Goal: Task Accomplishment & Management: Complete application form

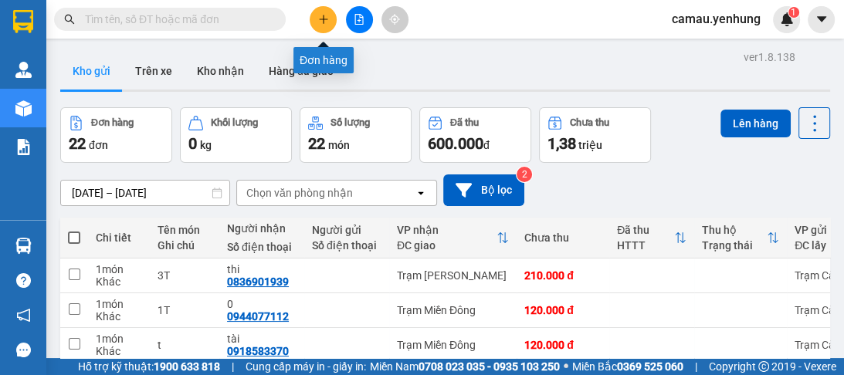
click at [321, 22] on icon "plus" at bounding box center [323, 19] width 11 height 11
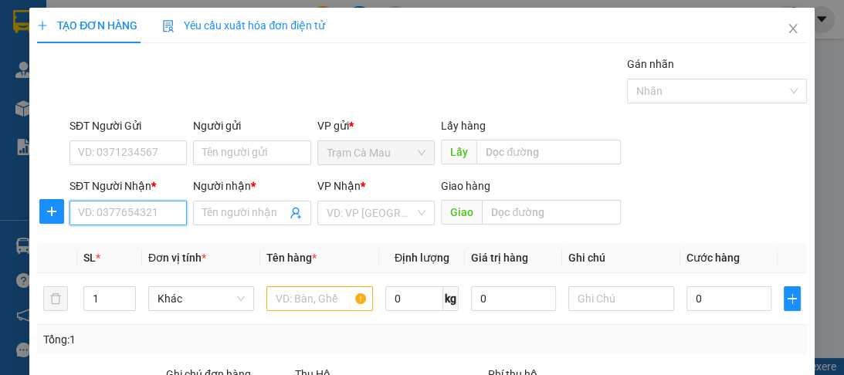
click at [87, 219] on input "SĐT Người Nhận *" at bounding box center [128, 213] width 117 height 25
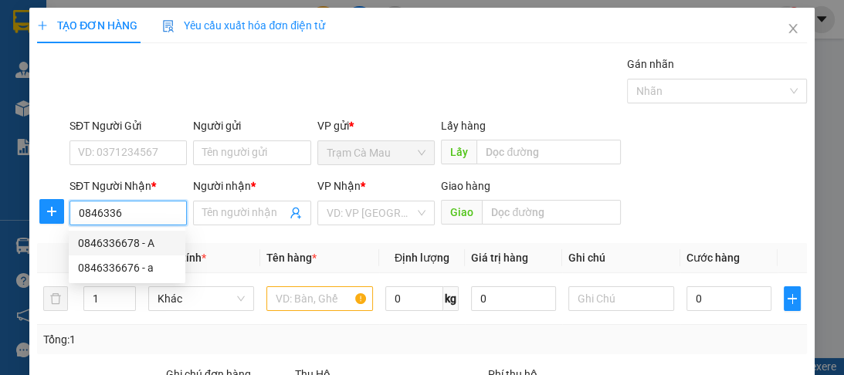
click at [104, 246] on div "0846336678 - A" at bounding box center [127, 243] width 98 height 17
type input "0846336678"
type input "A"
type input "1.150.000"
type input "80.000"
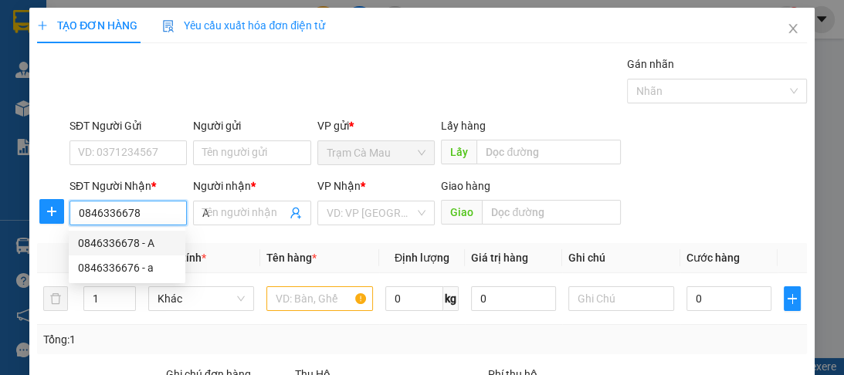
type input "80.000"
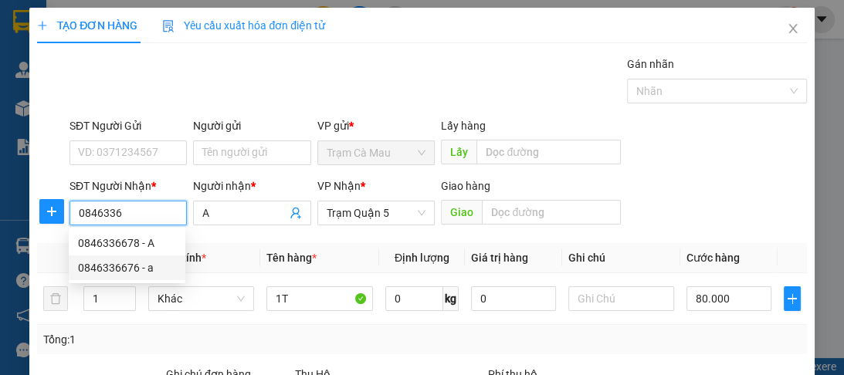
click at [130, 275] on div "0846336676 - a" at bounding box center [127, 267] width 98 height 17
type input "0846336676"
type input "a"
type input "1.870.000"
type input "70.000"
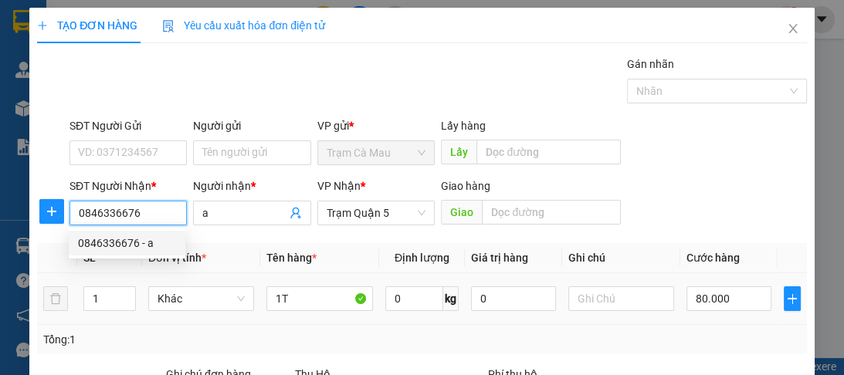
type input "70.000"
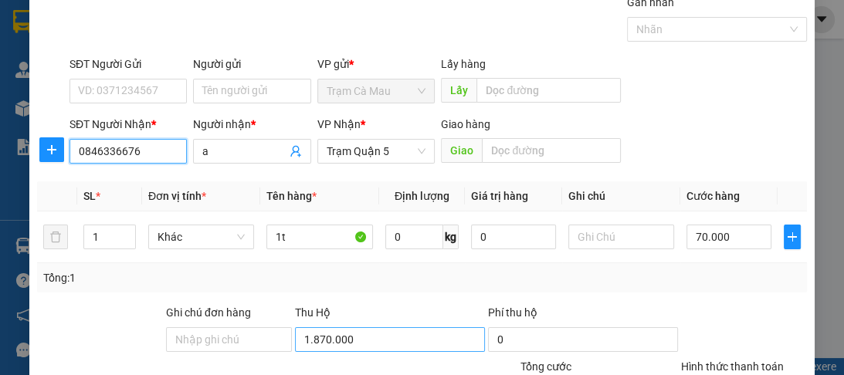
scroll to position [124, 0]
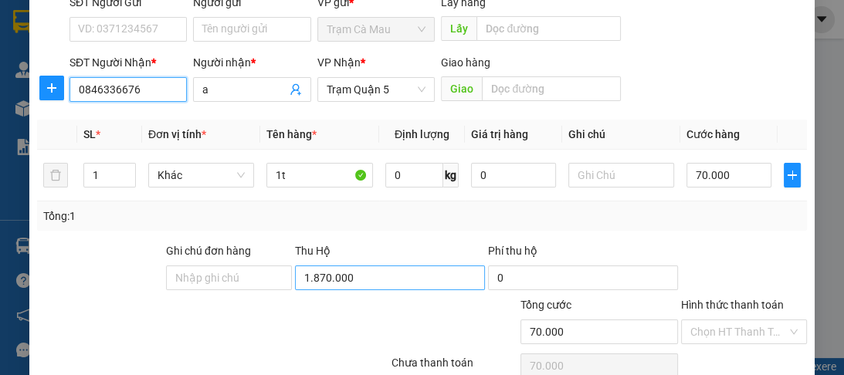
type input "0846336676"
click at [365, 274] on input "1.870.000" at bounding box center [390, 278] width 190 height 25
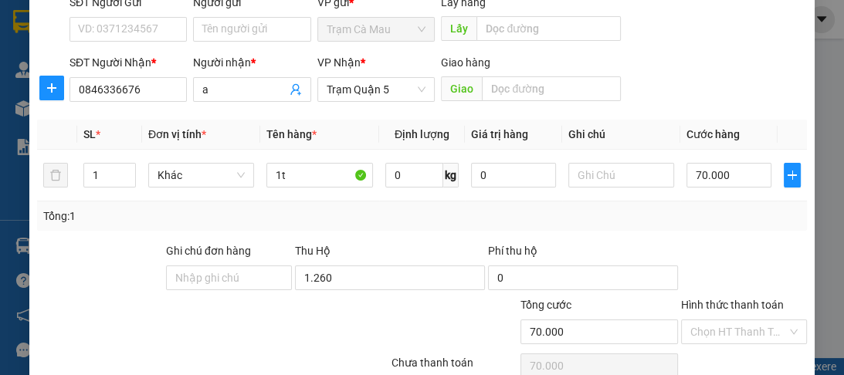
type input "1.260.000"
click at [701, 300] on label "Hình thức thanh toán" at bounding box center [732, 305] width 103 height 12
click at [701, 321] on input "Hình thức thanh toán" at bounding box center [738, 332] width 97 height 23
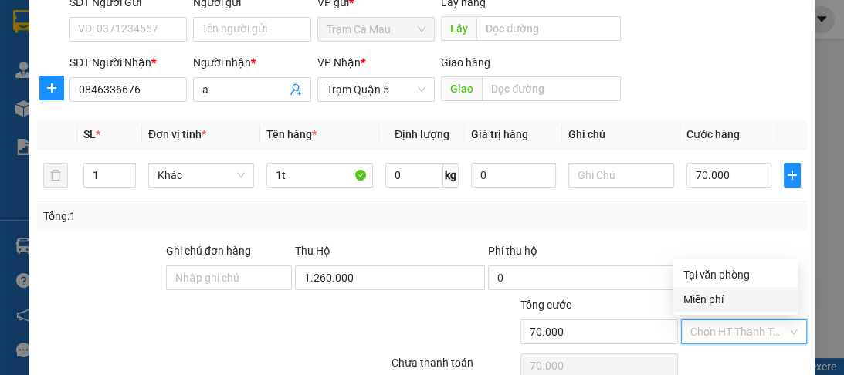
click at [642, 243] on div "Phí thu hộ" at bounding box center [583, 254] width 190 height 23
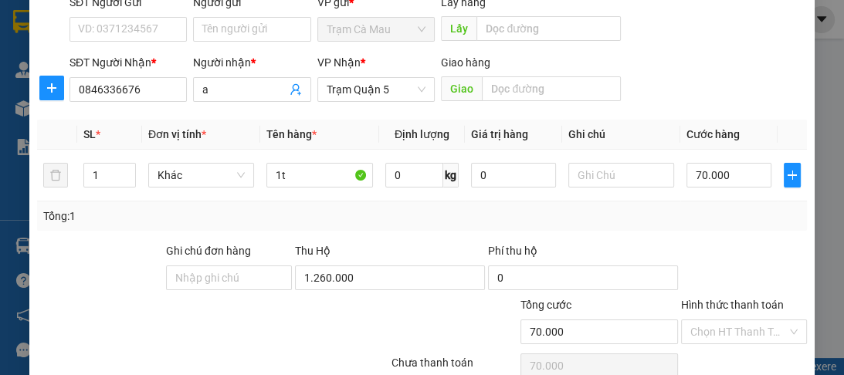
scroll to position [195, 0]
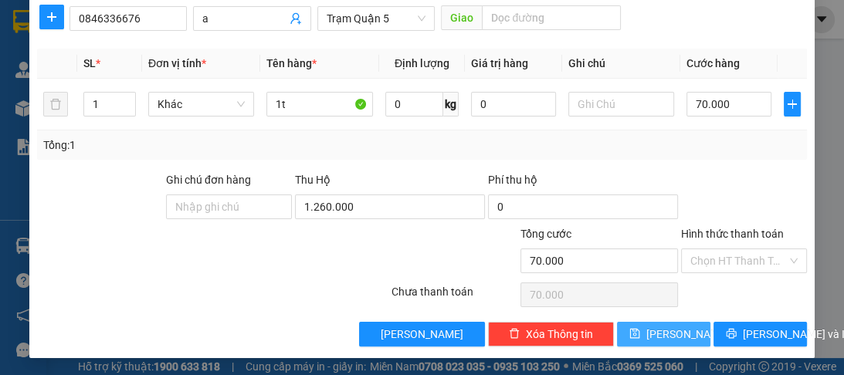
click at [654, 331] on button "[PERSON_NAME]" at bounding box center [663, 334] width 93 height 25
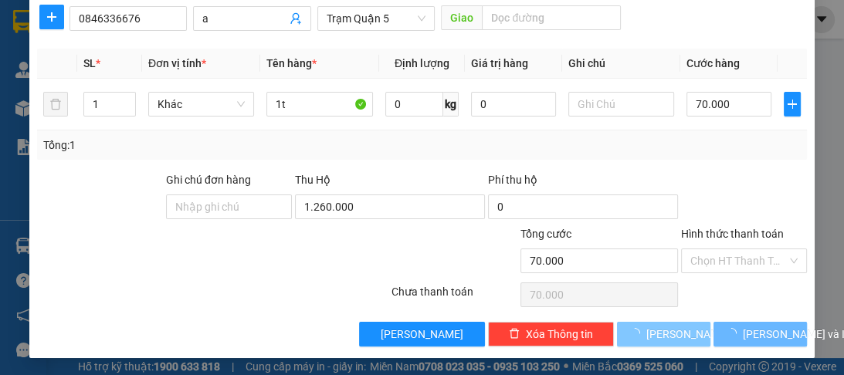
type input "0"
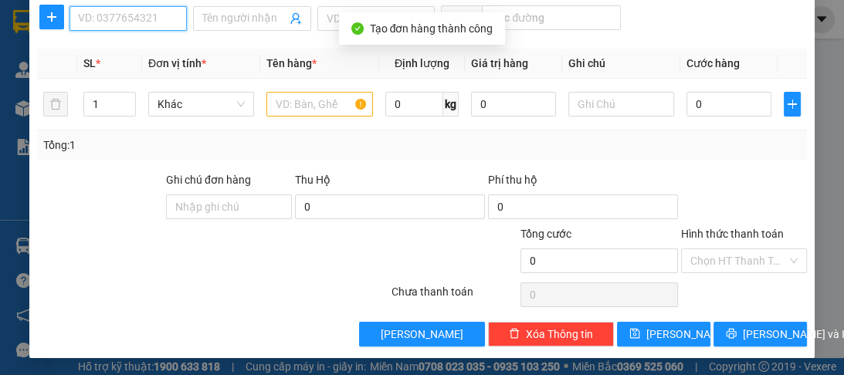
click at [114, 24] on input "SĐT Người Nhận *" at bounding box center [128, 18] width 117 height 25
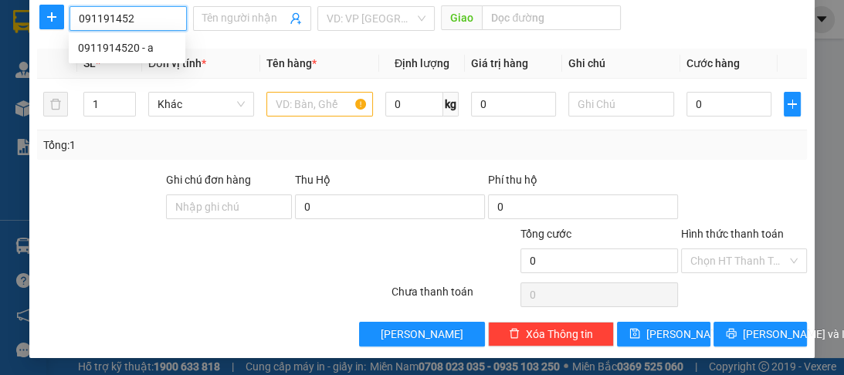
type input "0911914520"
click at [95, 51] on div "0911914520 - a" at bounding box center [127, 47] width 98 height 17
type input "a"
type input "q12"
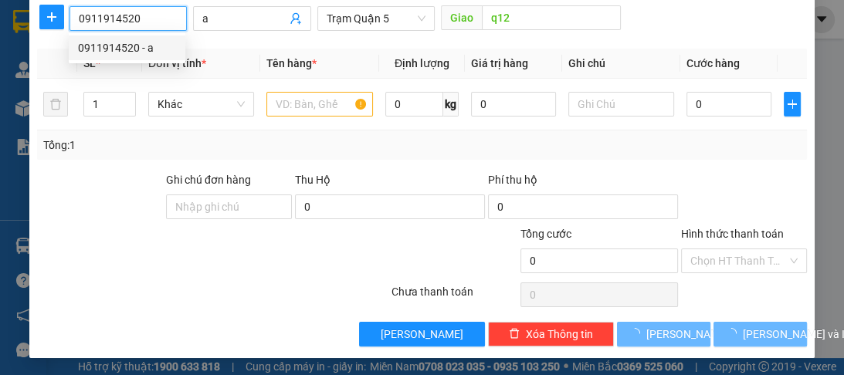
type input "70.000"
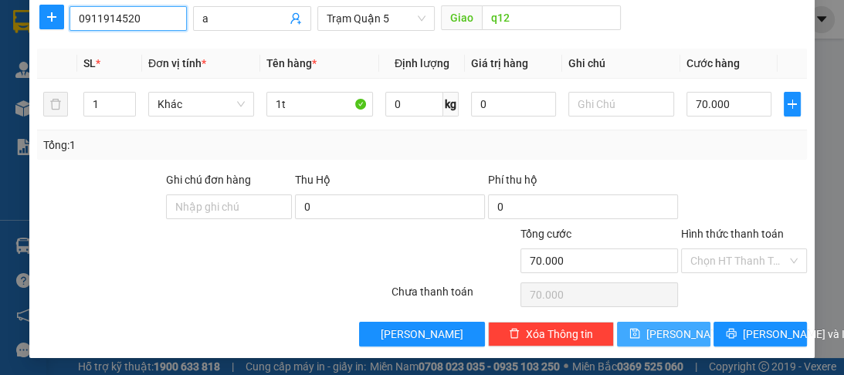
type input "0911914520"
click at [639, 330] on icon "save" at bounding box center [634, 334] width 10 height 10
type input "0"
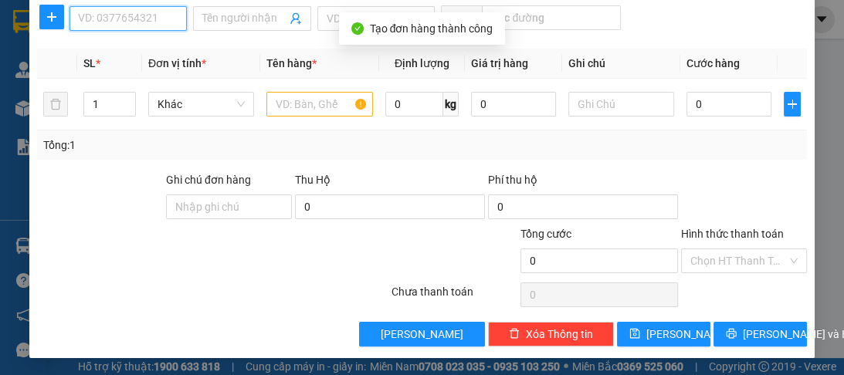
click at [105, 21] on input "SĐT Người Nhận *" at bounding box center [128, 18] width 117 height 25
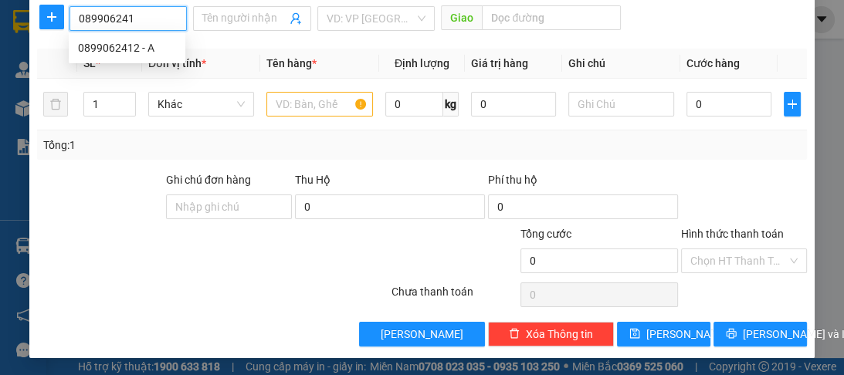
type input "0899062412"
click at [112, 51] on div "0899062412 - A" at bounding box center [127, 47] width 98 height 17
type input "A"
type input "70.000"
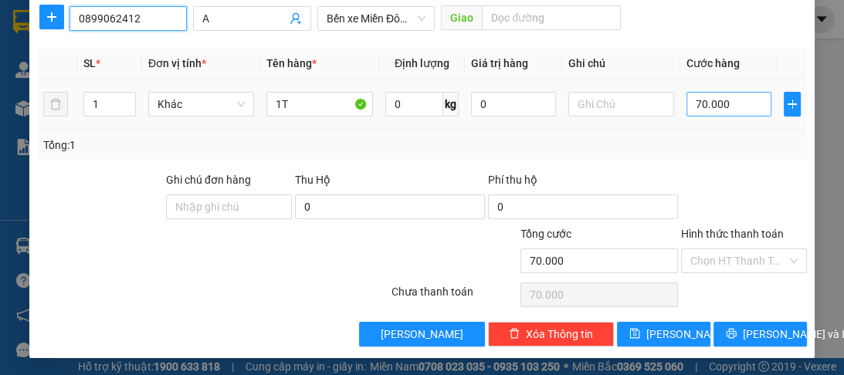
type input "0899062412"
click at [728, 108] on input "70.000" at bounding box center [729, 104] width 85 height 25
type input "0"
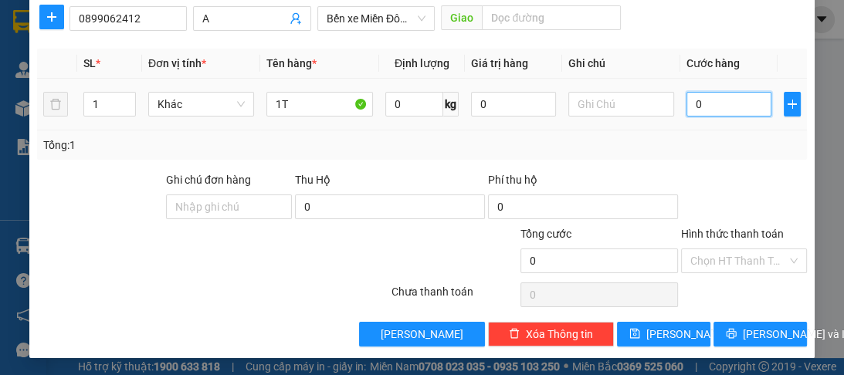
type input "8"
type input "08"
type input "80"
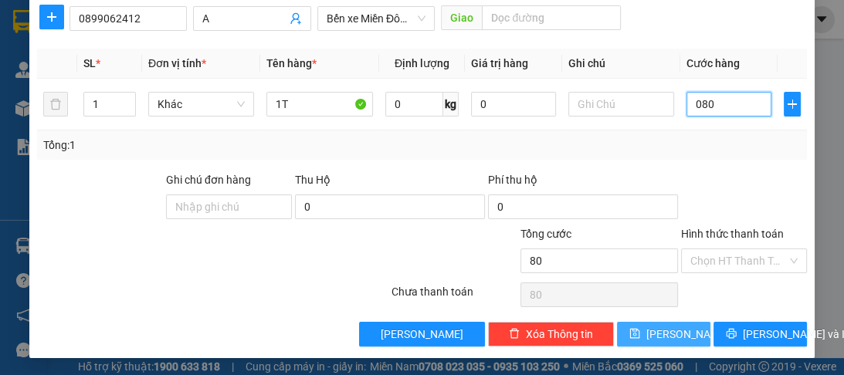
type input "080"
type input "80.000"
click at [640, 334] on icon "save" at bounding box center [634, 333] width 11 height 11
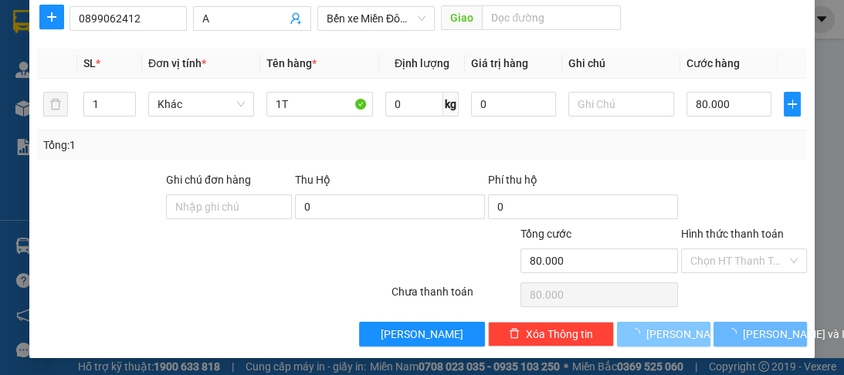
type input "0"
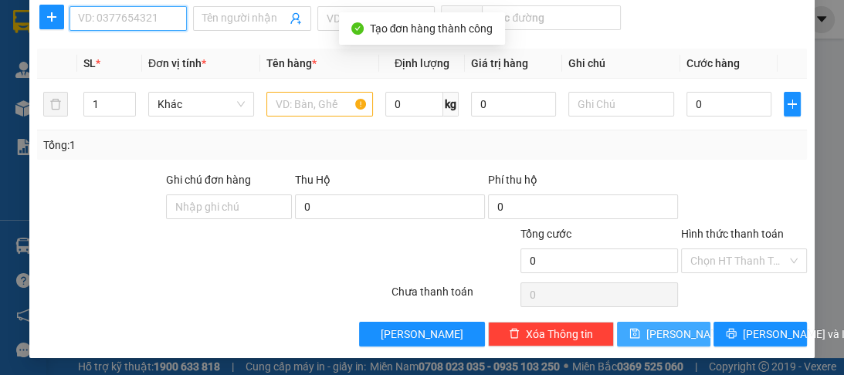
click at [161, 19] on input "SĐT Người Nhận *" at bounding box center [128, 18] width 117 height 25
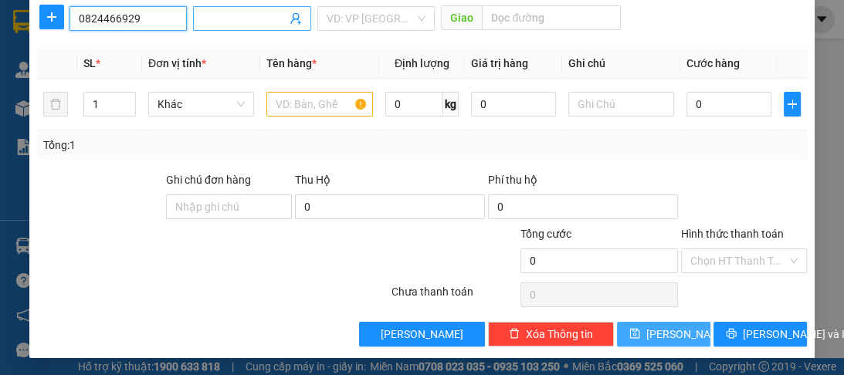
type input "0824466929"
click at [224, 25] on input "Người nhận *" at bounding box center [243, 18] width 83 height 17
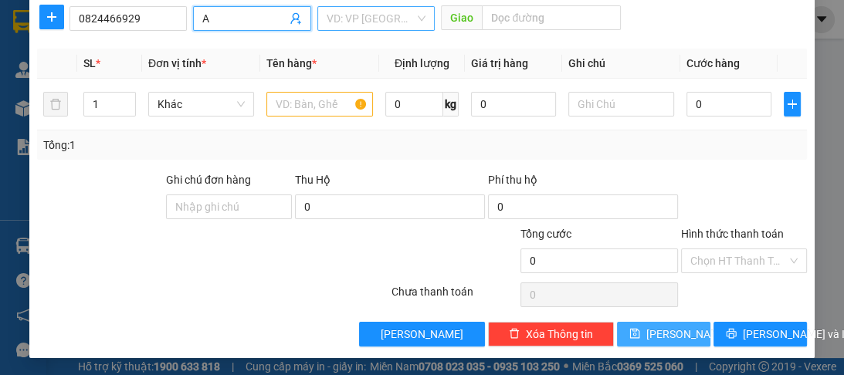
type input "A"
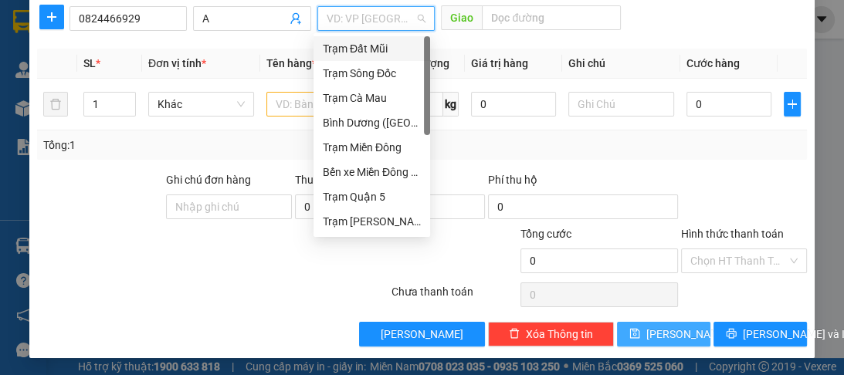
click at [349, 23] on input "search" at bounding box center [371, 18] width 88 height 23
click at [353, 202] on div "Trạm Quận 5" at bounding box center [372, 196] width 98 height 17
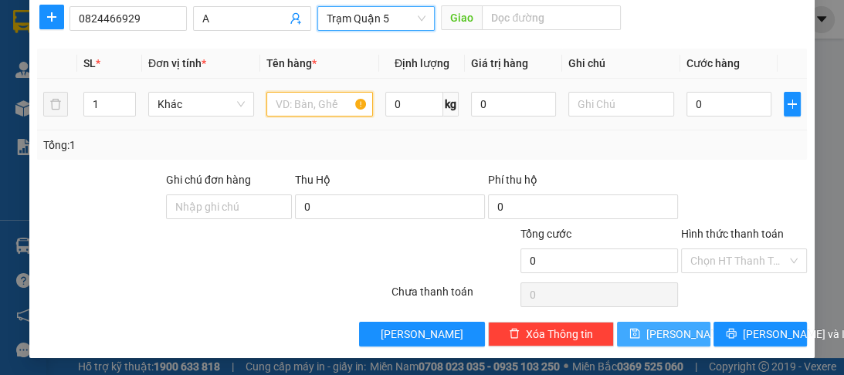
click at [314, 108] on input "text" at bounding box center [319, 104] width 106 height 25
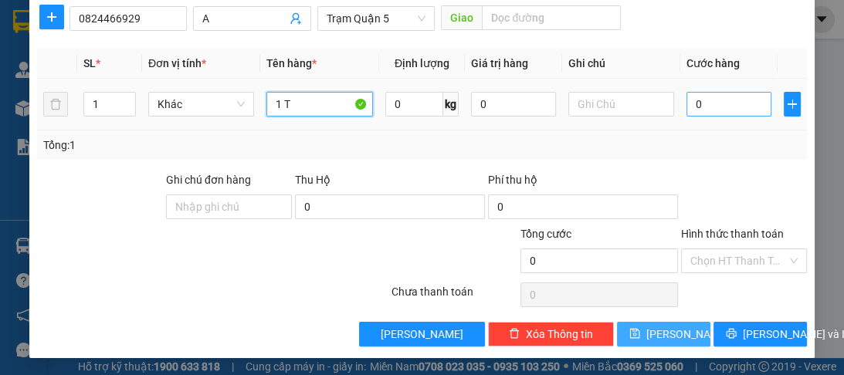
type input "1 T"
click at [706, 105] on input "0" at bounding box center [729, 104] width 85 height 25
type input "8"
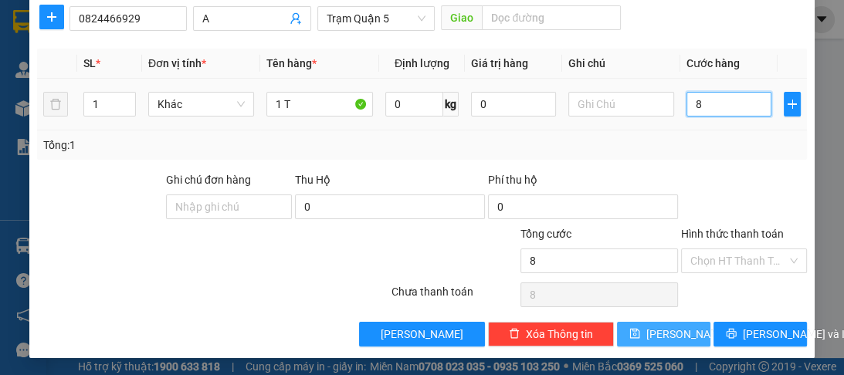
type input "80"
type input "80.000"
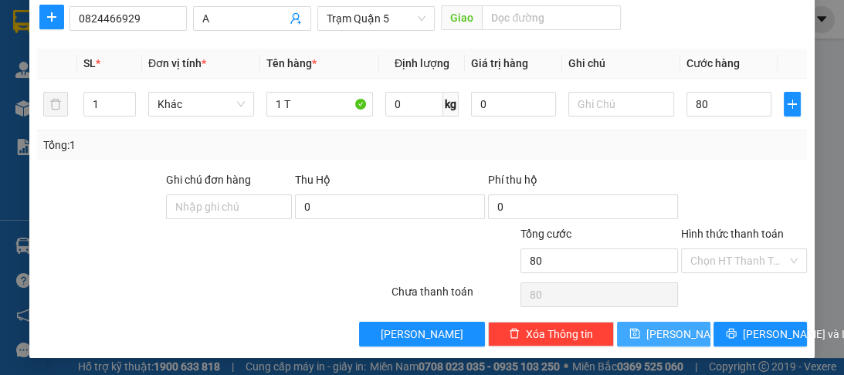
type input "80.000"
click at [658, 337] on span "[PERSON_NAME]" at bounding box center [687, 334] width 83 height 17
type input "0"
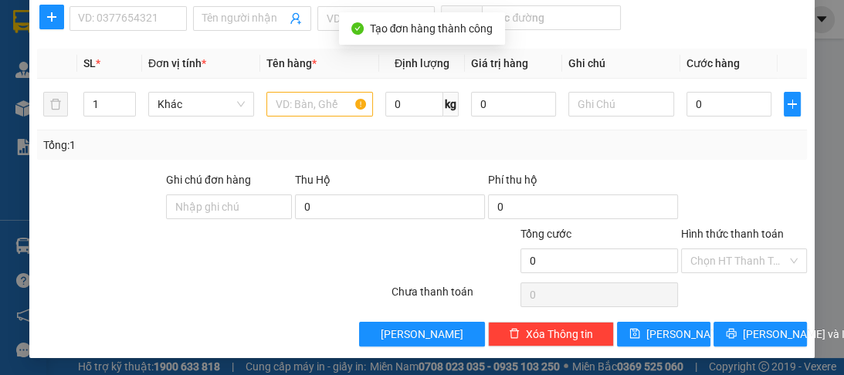
click at [120, 12] on input "SĐT Người Nhận *" at bounding box center [128, 18] width 117 height 25
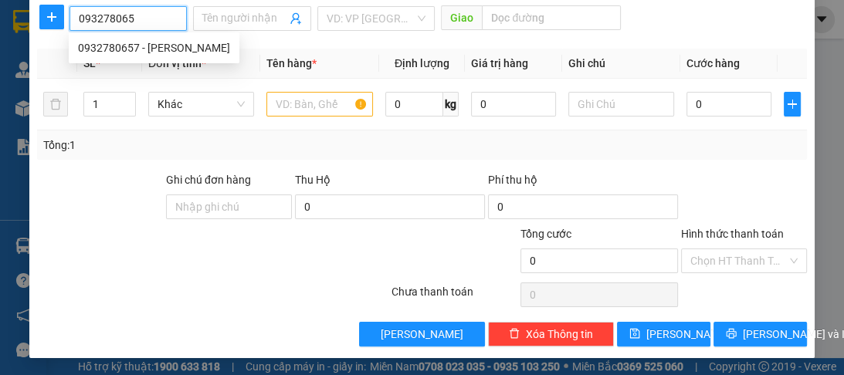
type input "0932780657"
click at [141, 50] on div "0932780657 - [PERSON_NAME]" at bounding box center [154, 47] width 152 height 17
type input "LOM"
type input "80.000"
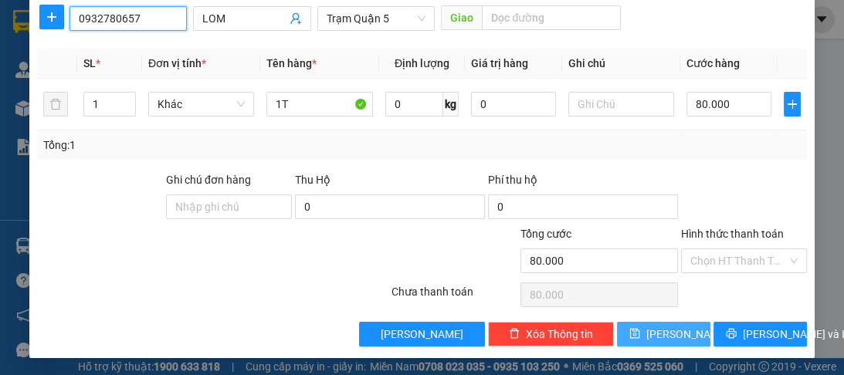
type input "0932780657"
click at [650, 331] on button "[PERSON_NAME]" at bounding box center [663, 334] width 93 height 25
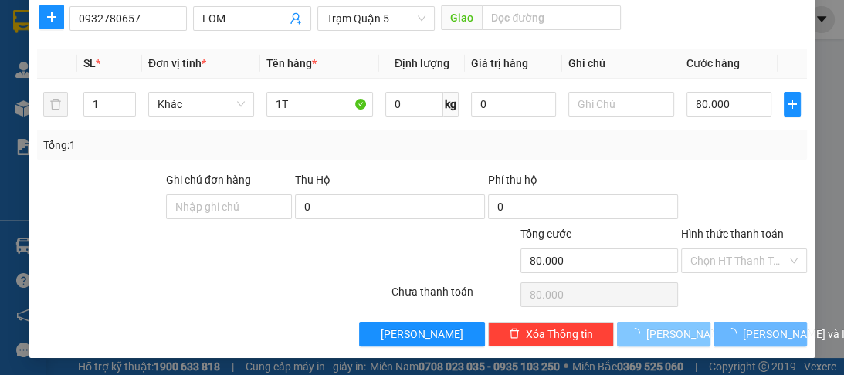
type input "0"
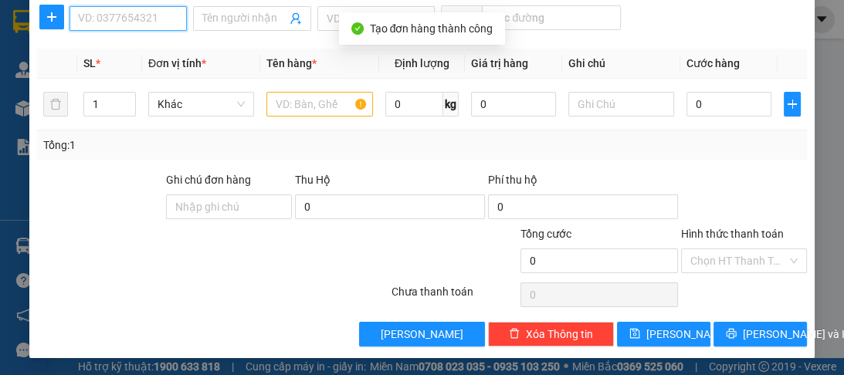
click at [114, 24] on input "SĐT Người Nhận *" at bounding box center [128, 18] width 117 height 25
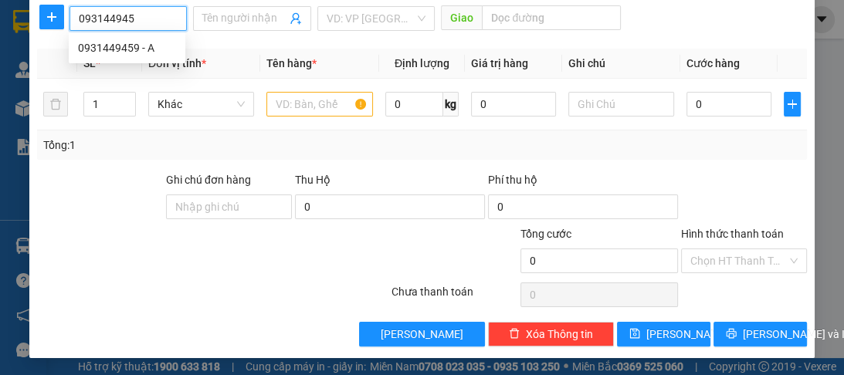
type input "0931449459"
click at [118, 46] on div "0931449459 - A" at bounding box center [127, 47] width 98 height 17
type input "A"
type input "70.000"
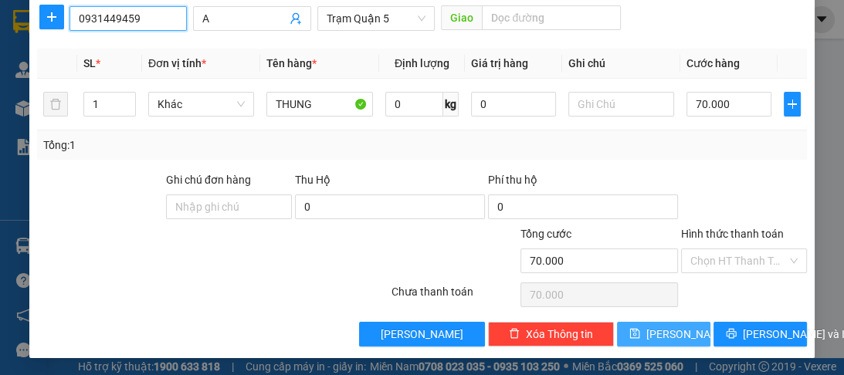
type input "0931449459"
click at [662, 333] on span "[PERSON_NAME]" at bounding box center [687, 334] width 83 height 17
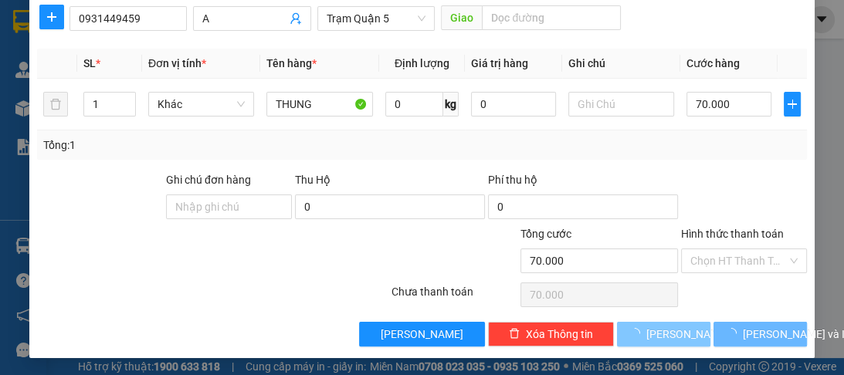
type input "0"
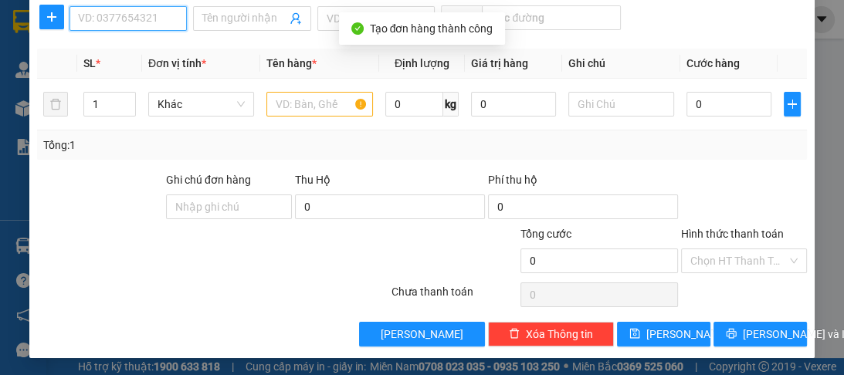
click at [90, 20] on input "SĐT Người Nhận *" at bounding box center [128, 18] width 117 height 25
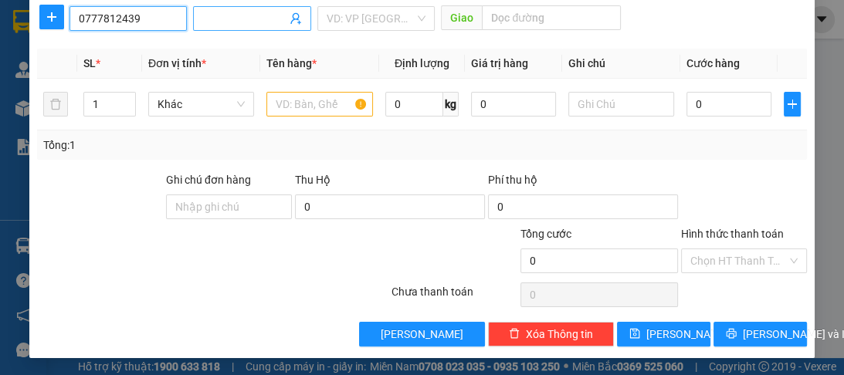
type input "0777812439"
click at [214, 24] on input "Người nhận *" at bounding box center [243, 18] width 83 height 17
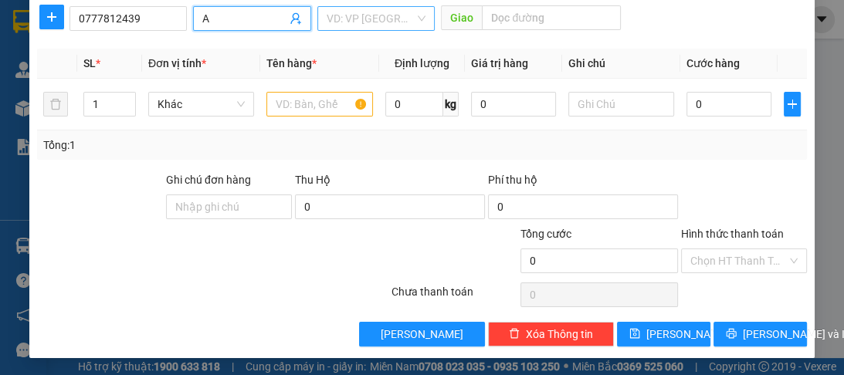
type input "A"
click at [358, 19] on input "search" at bounding box center [371, 18] width 88 height 23
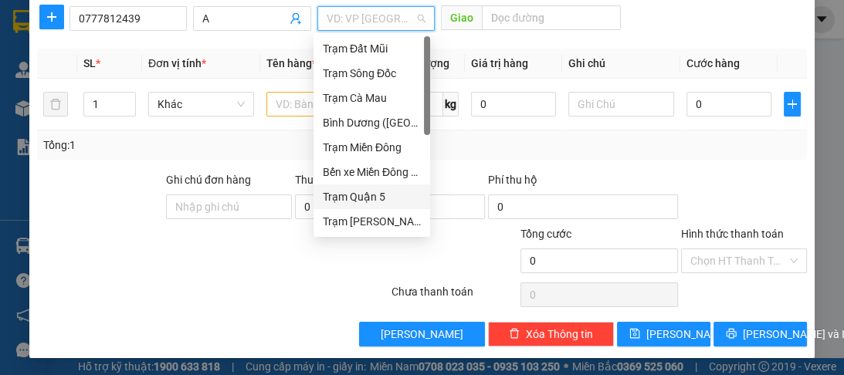
click at [356, 201] on div "Trạm Quận 5" at bounding box center [372, 196] width 98 height 17
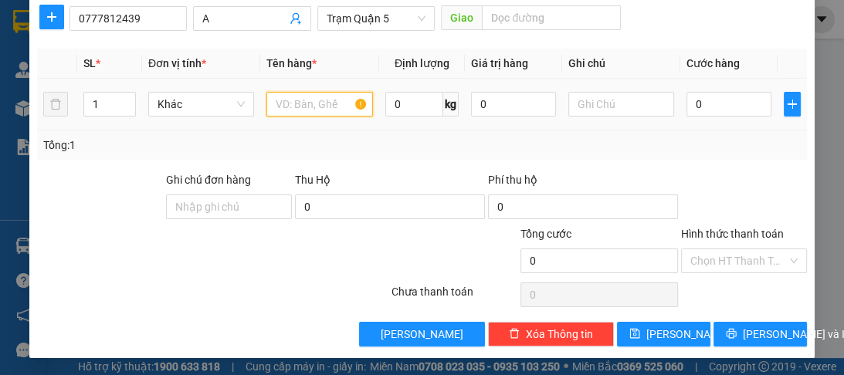
click at [300, 107] on input "text" at bounding box center [319, 104] width 106 height 25
type input "1 T"
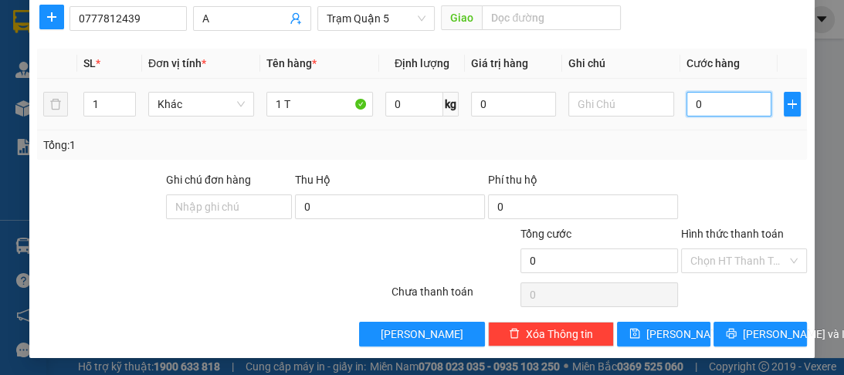
click at [711, 105] on input "0" at bounding box center [729, 104] width 85 height 25
type input "1"
type input "10"
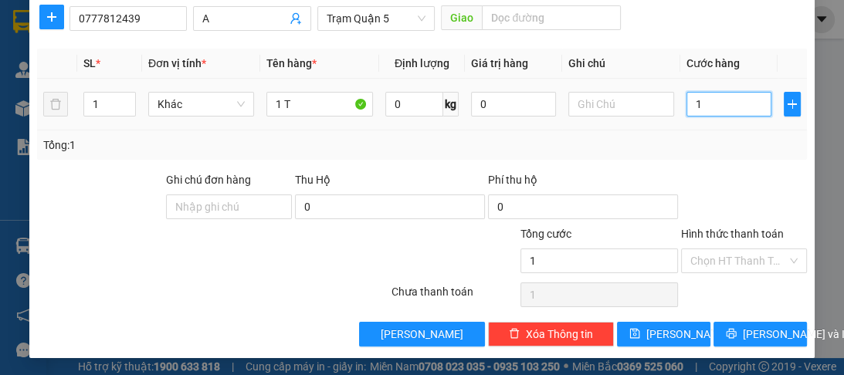
type input "10"
type input "100"
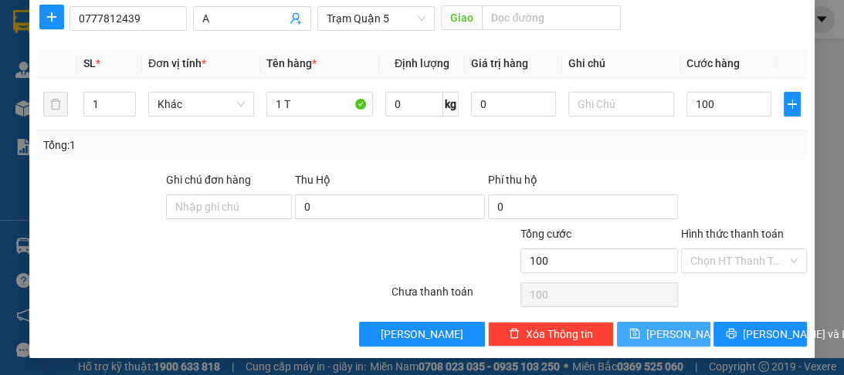
type input "100.000"
click at [660, 336] on span "[PERSON_NAME]" at bounding box center [687, 334] width 83 height 17
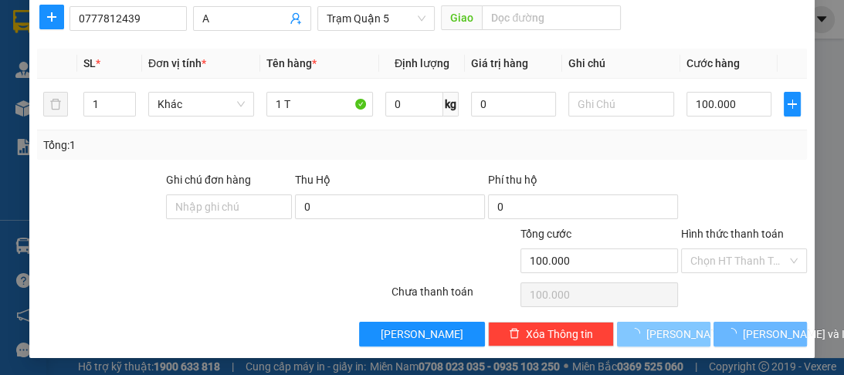
type input "0"
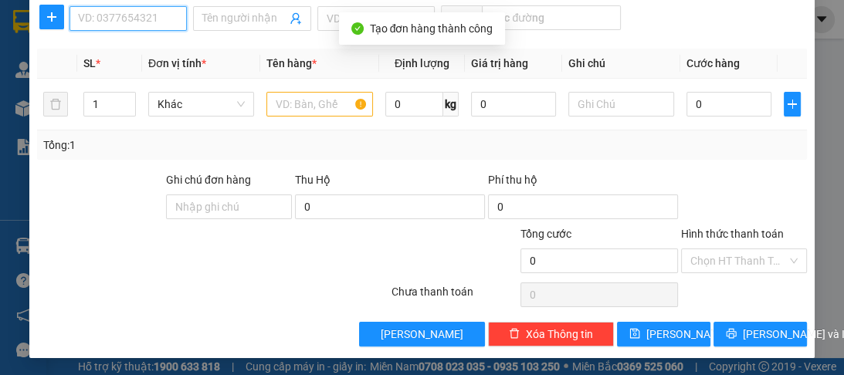
click at [165, 12] on input "SĐT Người Nhận *" at bounding box center [128, 18] width 117 height 25
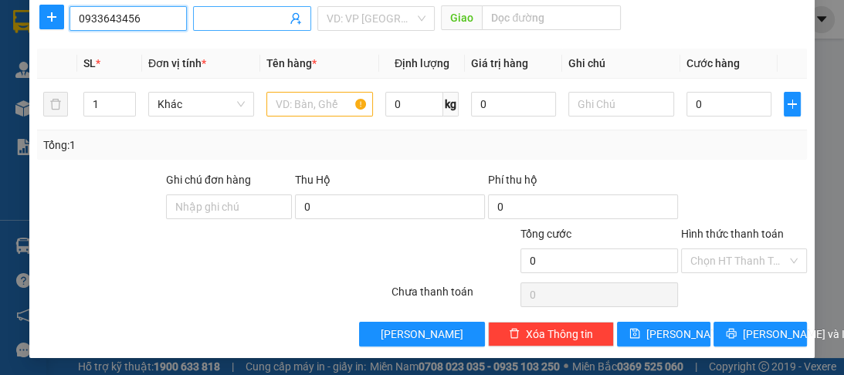
type input "0933643456"
click at [239, 17] on input "Người nhận *" at bounding box center [243, 18] width 83 height 17
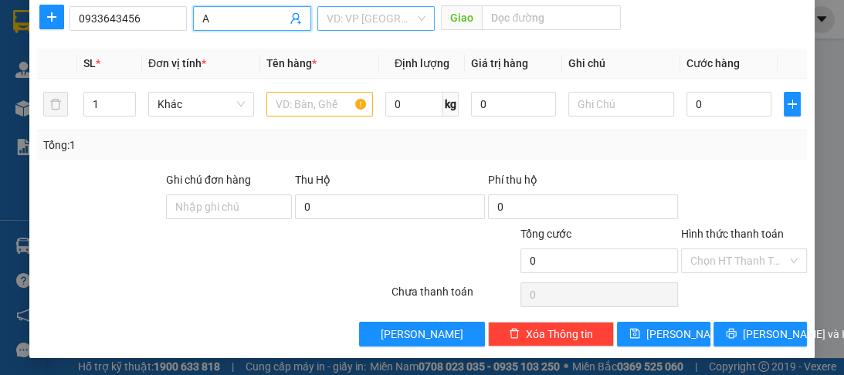
type input "A"
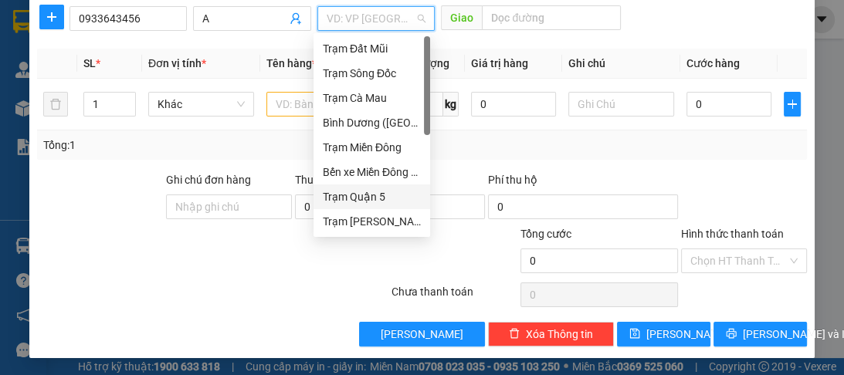
click at [327, 25] on input "search" at bounding box center [371, 18] width 88 height 23
click at [375, 152] on div "Trạm Miền Đông" at bounding box center [372, 147] width 98 height 17
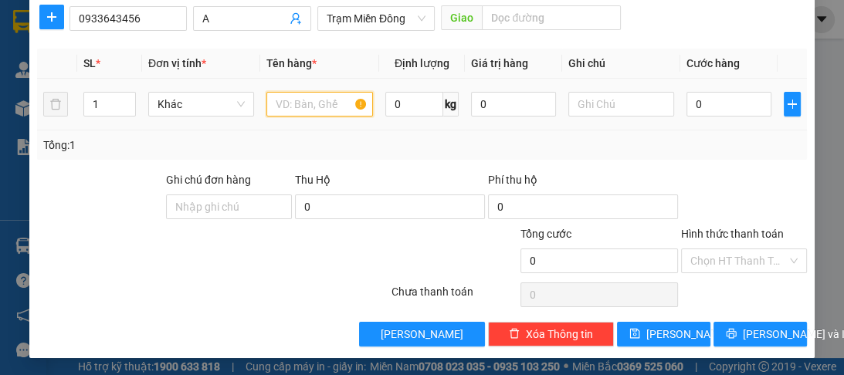
click at [318, 114] on input "text" at bounding box center [319, 104] width 106 height 25
type input "1T"
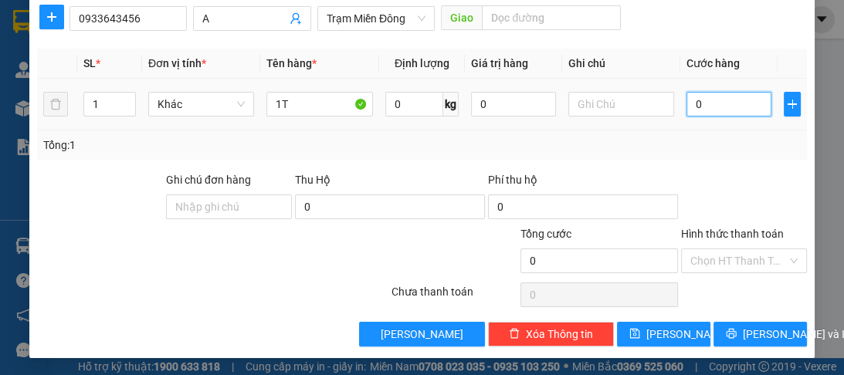
click at [696, 93] on input "0" at bounding box center [729, 104] width 85 height 25
type input "0"
type input "6"
type input "06"
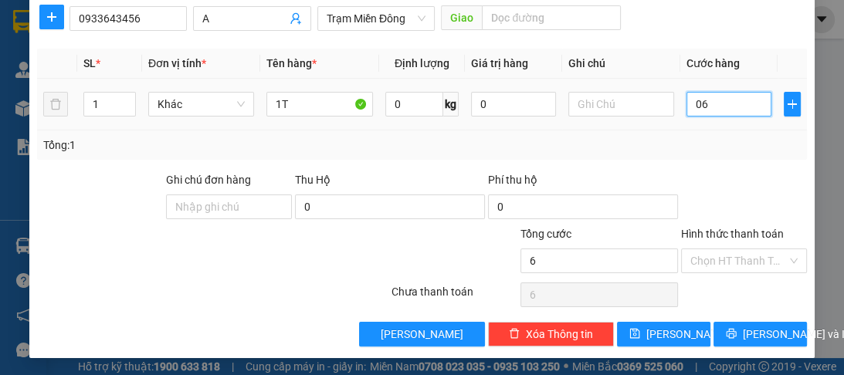
type input "60"
type input "060"
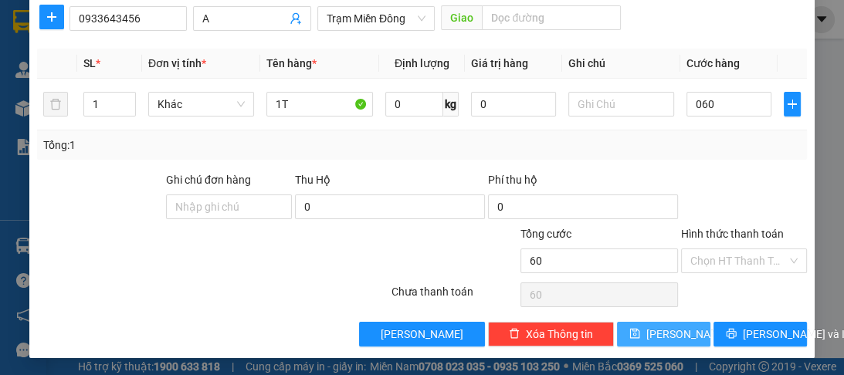
type input "60.000"
click at [656, 333] on span "[PERSON_NAME]" at bounding box center [687, 334] width 83 height 17
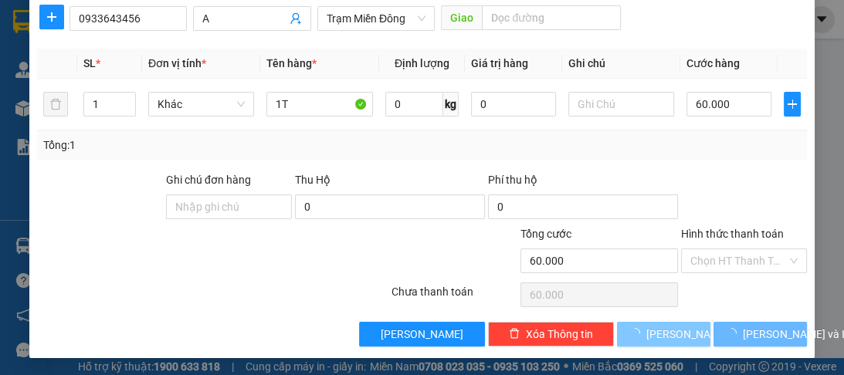
type input "0"
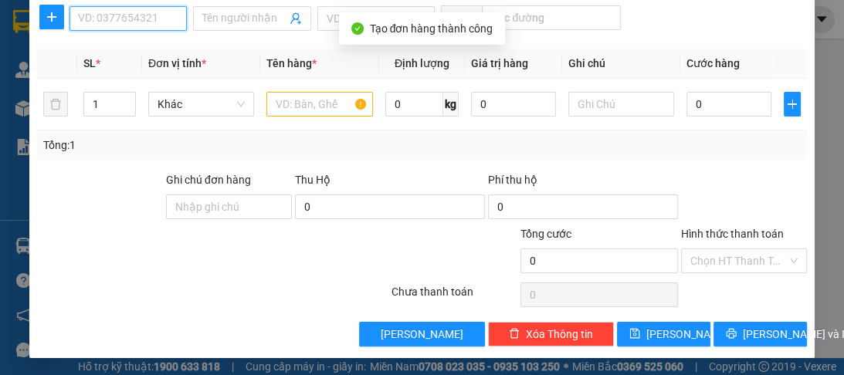
click at [134, 22] on input "SĐT Người Nhận *" at bounding box center [128, 18] width 117 height 25
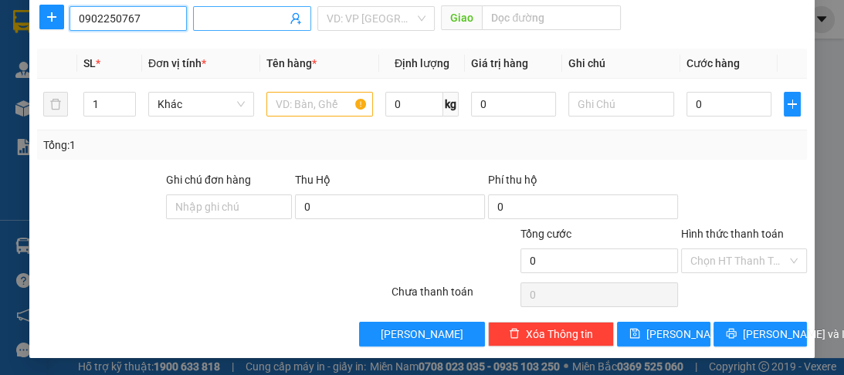
type input "0902250767"
click at [203, 19] on input "Người nhận *" at bounding box center [243, 18] width 83 height 17
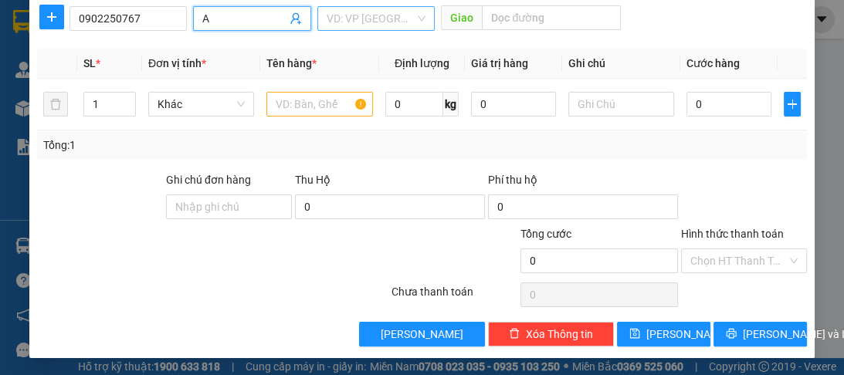
type input "A"
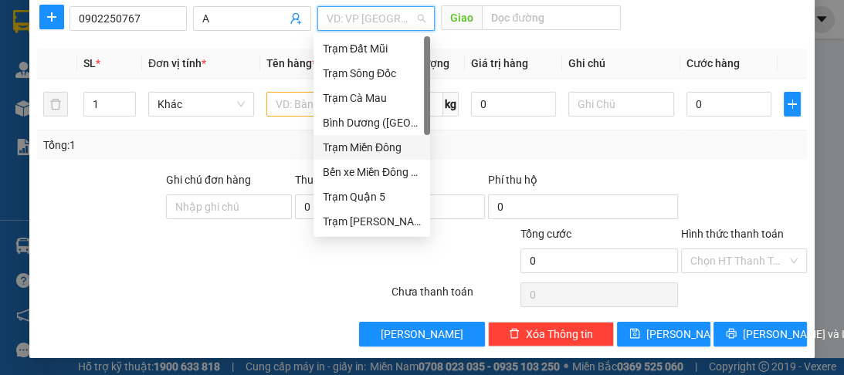
click at [348, 19] on input "search" at bounding box center [371, 18] width 88 height 23
click at [352, 202] on div "Trạm Quận 5" at bounding box center [372, 196] width 98 height 17
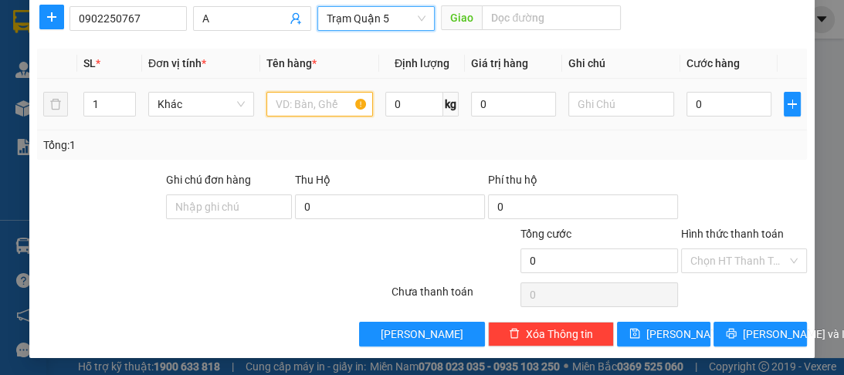
click at [297, 97] on input "text" at bounding box center [319, 104] width 106 height 25
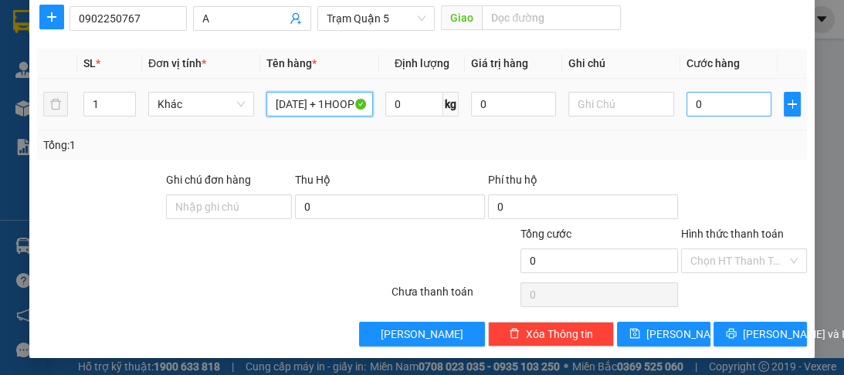
type input "[DATE] + 1HOOP"
click at [701, 103] on input "0" at bounding box center [729, 104] width 85 height 25
type input "1"
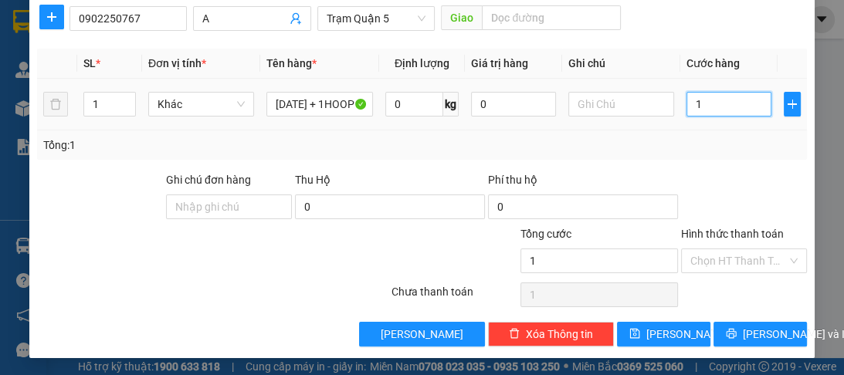
type input "10"
type input "100"
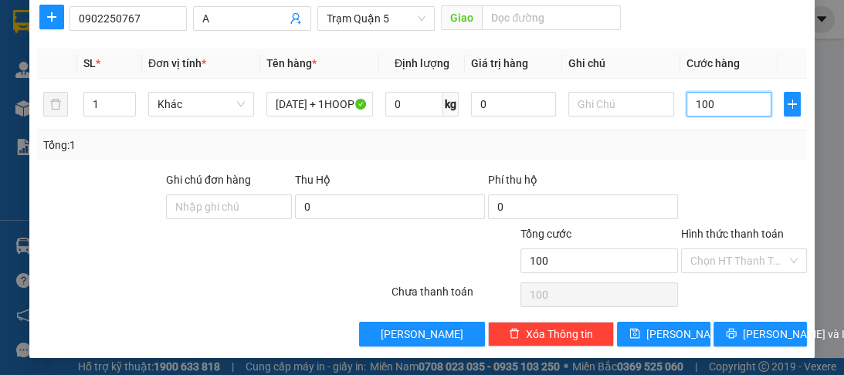
type input "100"
type input "100.000"
click at [717, 232] on label "Hình thức thanh toán" at bounding box center [732, 234] width 103 height 12
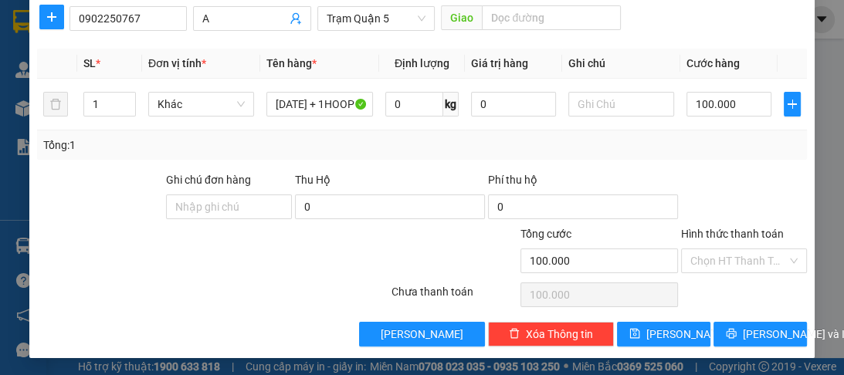
click at [717, 249] on input "Hình thức thanh toán" at bounding box center [738, 260] width 97 height 23
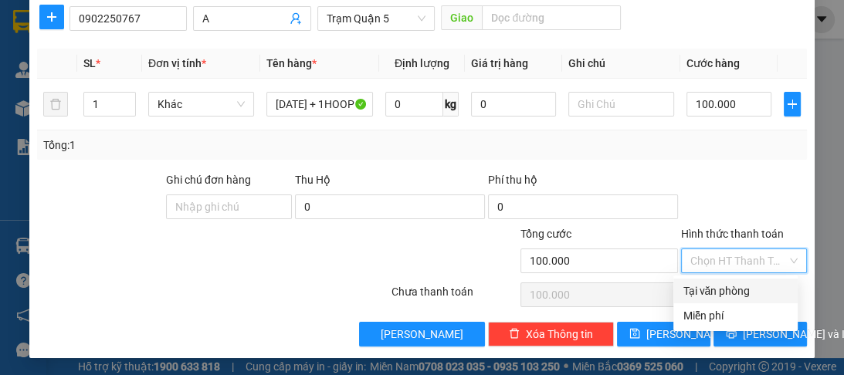
click at [711, 290] on div "Tại văn phòng" at bounding box center [736, 291] width 106 height 17
type input "0"
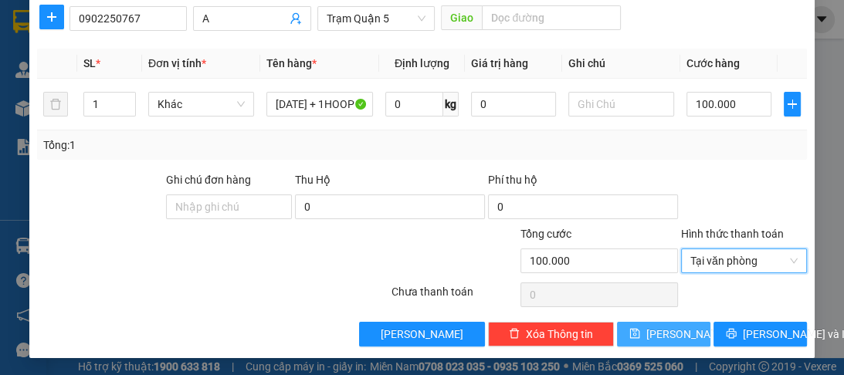
click at [668, 334] on span "[PERSON_NAME]" at bounding box center [687, 334] width 83 height 17
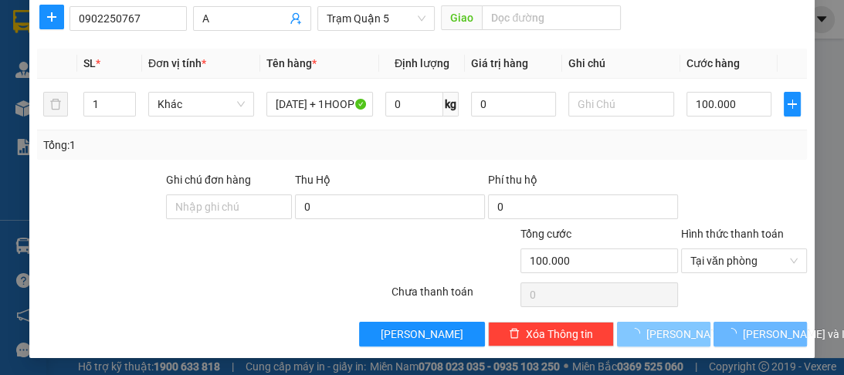
type input "0"
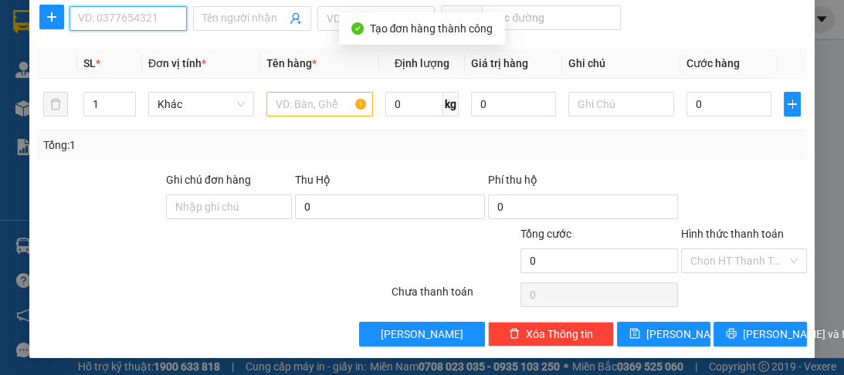
click at [165, 20] on input "SĐT Người Nhận *" at bounding box center [128, 18] width 117 height 25
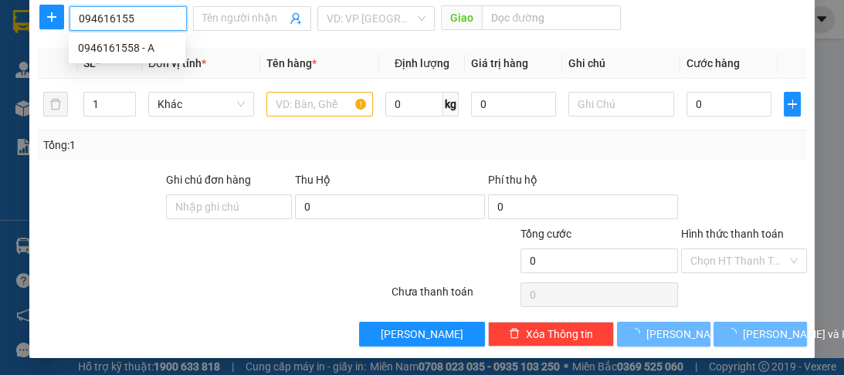
type input "0946161558"
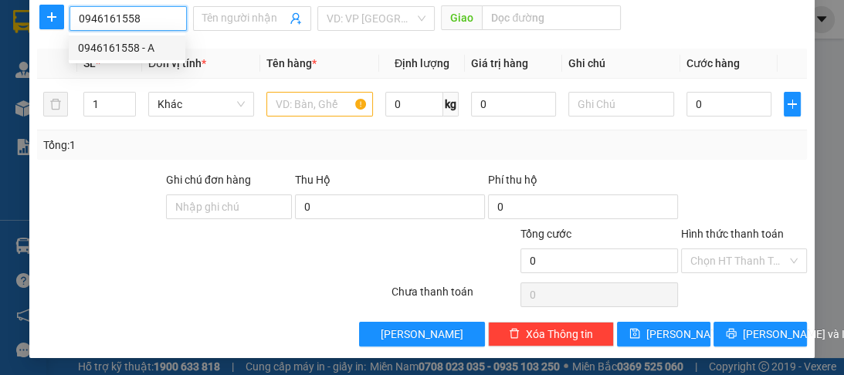
click at [151, 49] on div "0946161558 - A" at bounding box center [127, 47] width 98 height 17
type input "A"
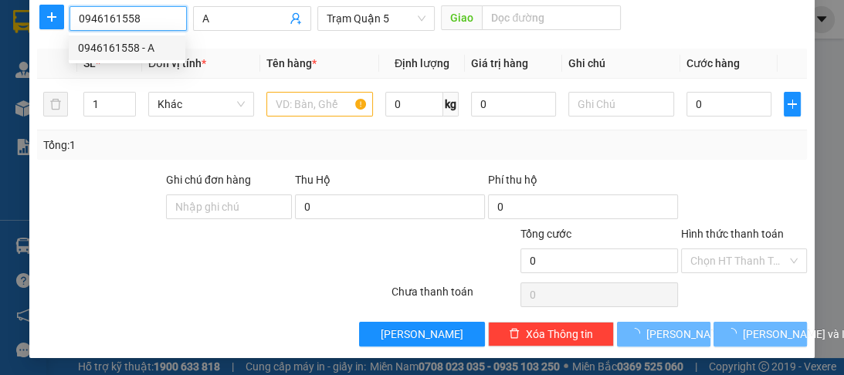
type input "80.000"
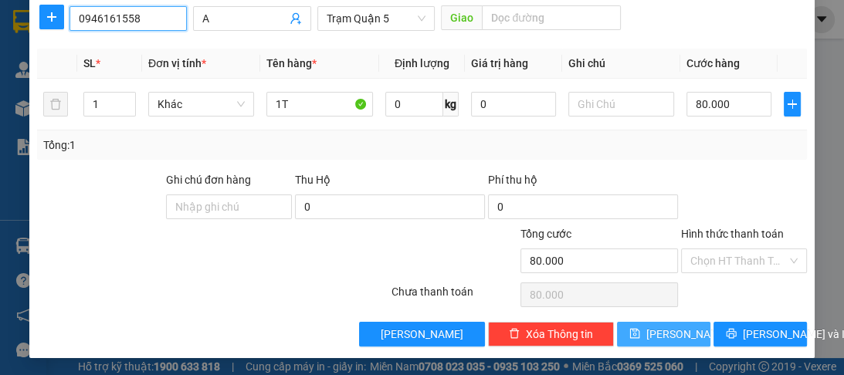
type input "0946161558"
click at [639, 331] on icon "save" at bounding box center [634, 334] width 10 height 10
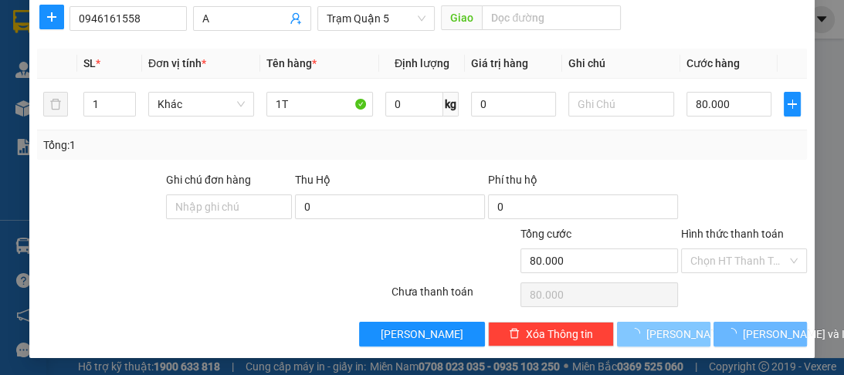
type input "0"
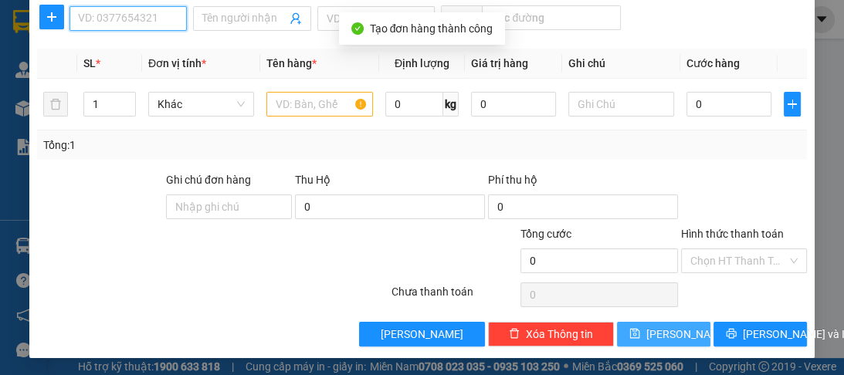
click at [124, 19] on input "SĐT Người Nhận *" at bounding box center [128, 18] width 117 height 25
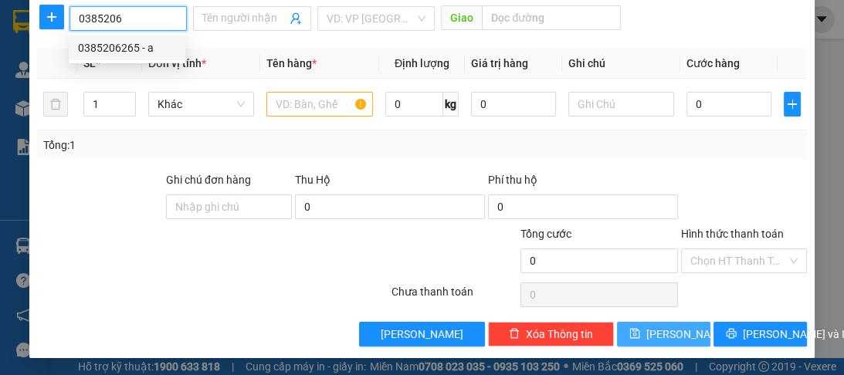
click at [111, 51] on div "0385206265 - a" at bounding box center [127, 47] width 98 height 17
type input "0385206265"
type input "a"
type input "100.000"
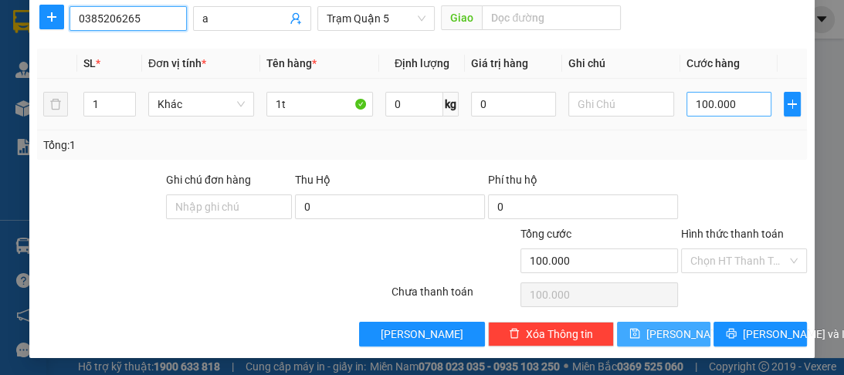
type input "0385206265"
click at [736, 103] on input "100.000" at bounding box center [729, 104] width 85 height 25
type input "0"
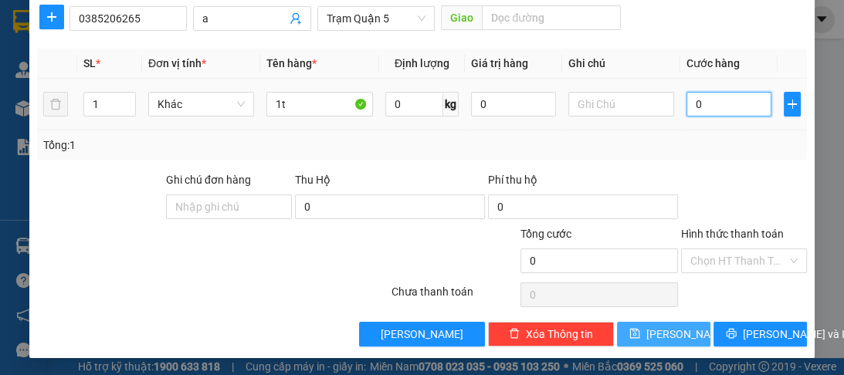
type input "1"
type input "01"
type input "12"
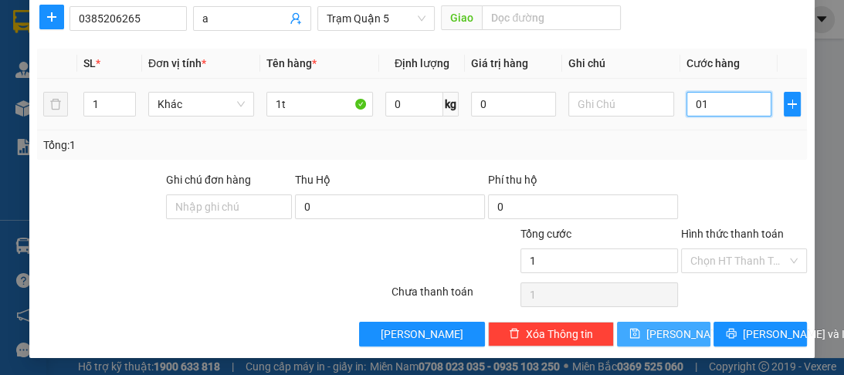
type input "012"
type input "120"
type input "0.120"
type input "120.000"
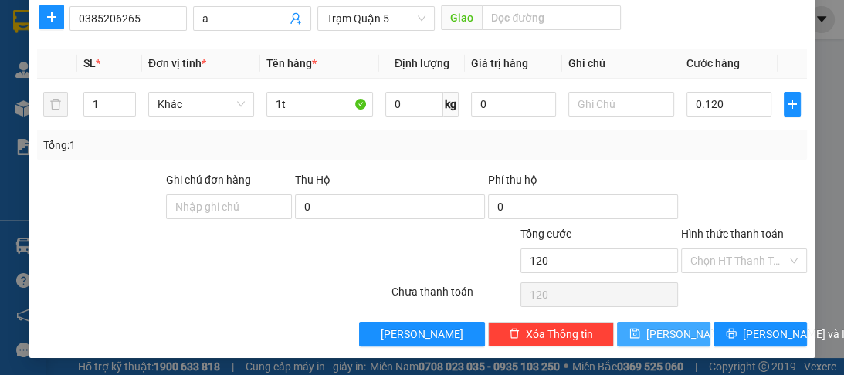
type input "120.000"
click at [650, 334] on button "[PERSON_NAME]" at bounding box center [663, 334] width 93 height 25
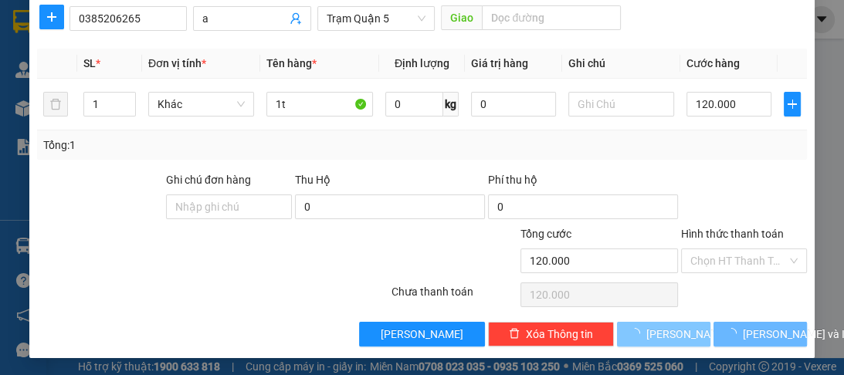
type input "0"
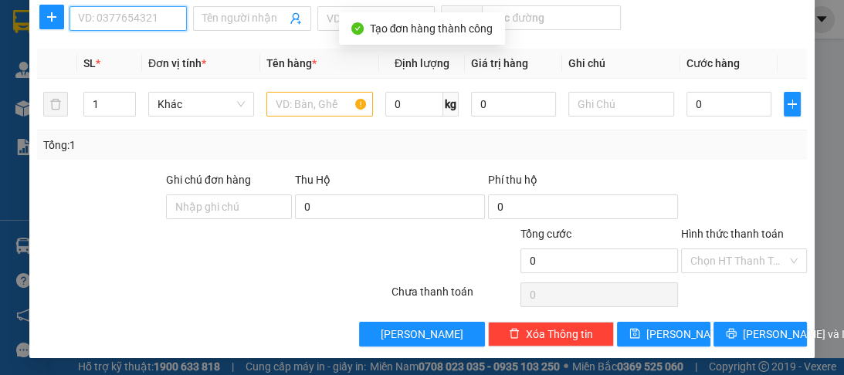
click at [123, 15] on input "SĐT Người Nhận *" at bounding box center [128, 18] width 117 height 25
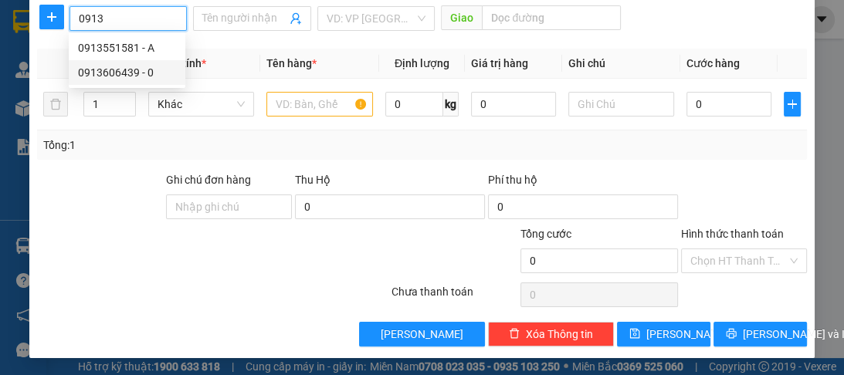
click at [113, 71] on div "0913606439 - 0" at bounding box center [127, 72] width 98 height 17
type input "0913606439"
type input "0"
type input "300.000"
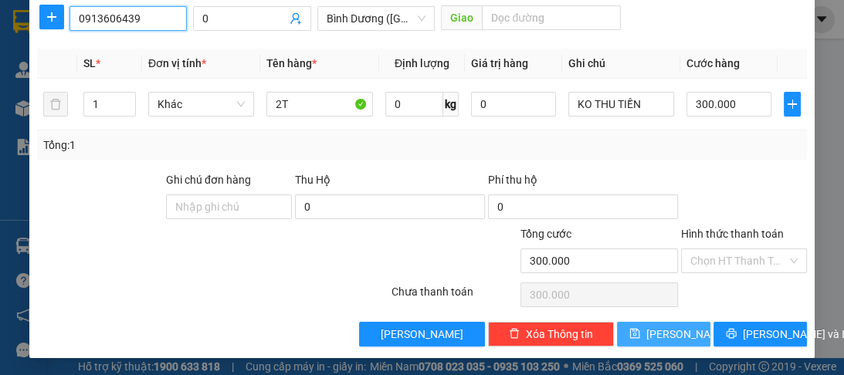
type input "0913606439"
click at [656, 332] on span "[PERSON_NAME]" at bounding box center [687, 334] width 83 height 17
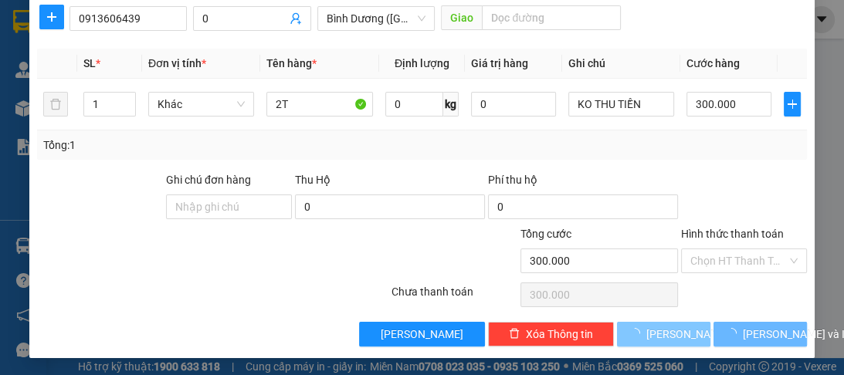
type input "0"
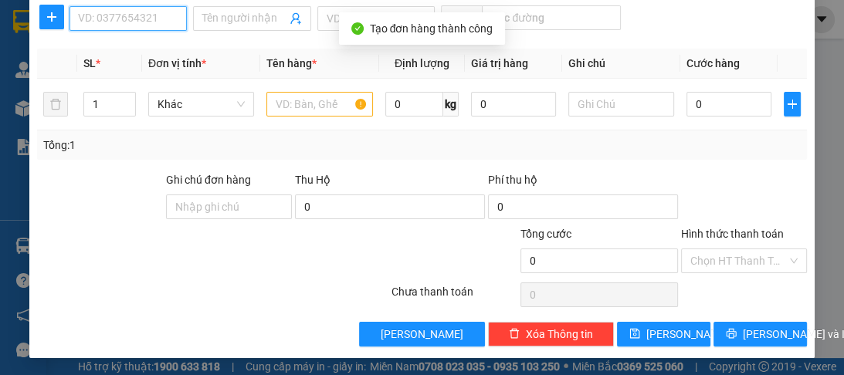
click at [126, 17] on input "SĐT Người Nhận *" at bounding box center [128, 18] width 117 height 25
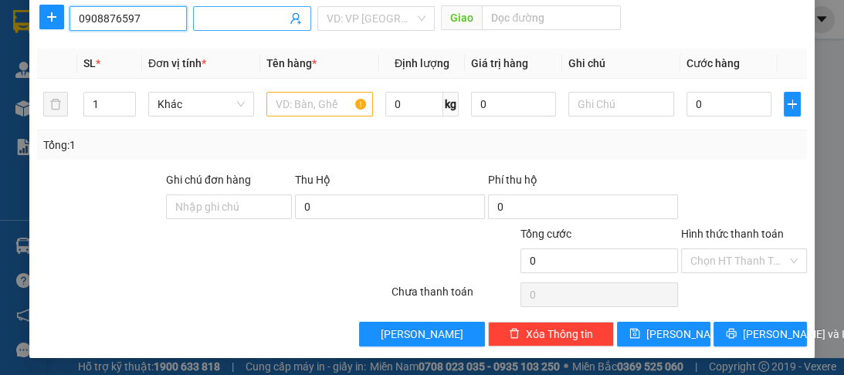
type input "0908876597"
click at [210, 19] on input "Người nhận *" at bounding box center [243, 18] width 83 height 17
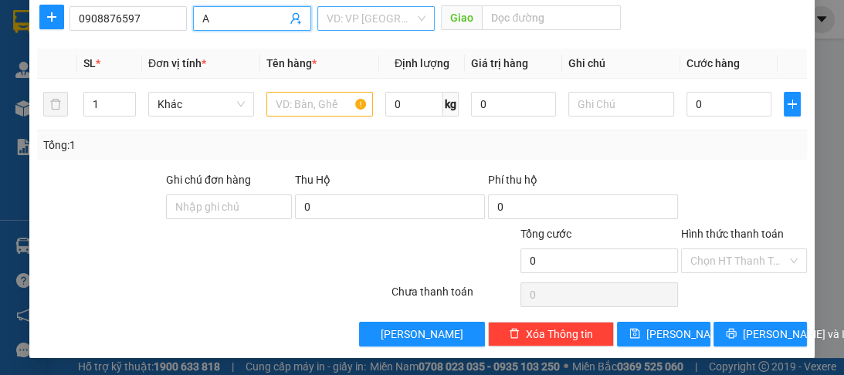
type input "A"
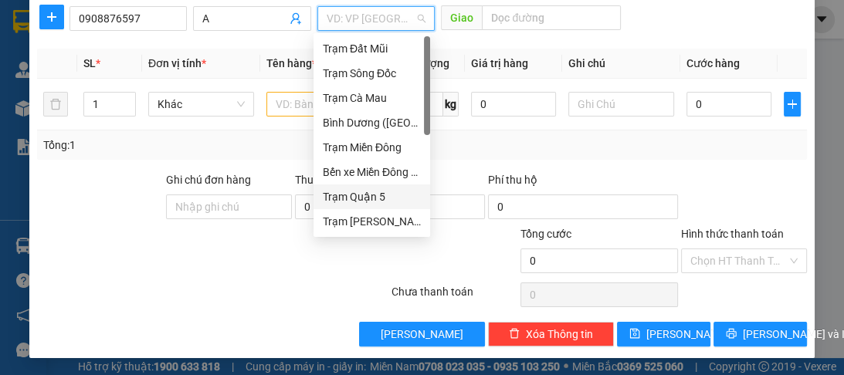
click at [358, 19] on input "search" at bounding box center [371, 18] width 88 height 23
click at [352, 122] on div "Bình Dương ([GEOGRAPHIC_DATA])" at bounding box center [372, 122] width 98 height 17
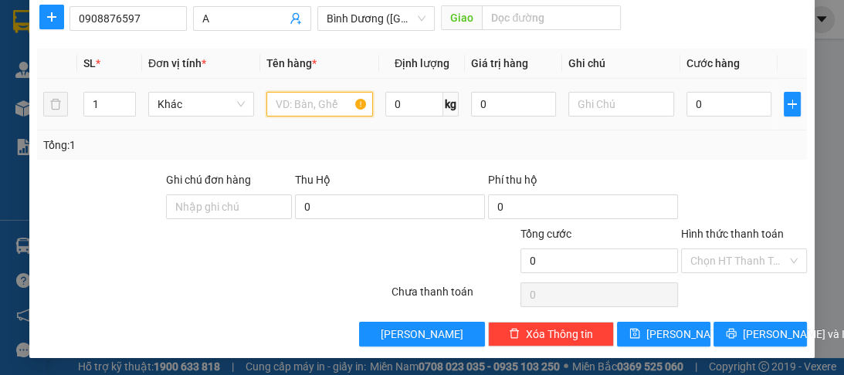
click at [324, 110] on input "text" at bounding box center [319, 104] width 106 height 25
type input "1T"
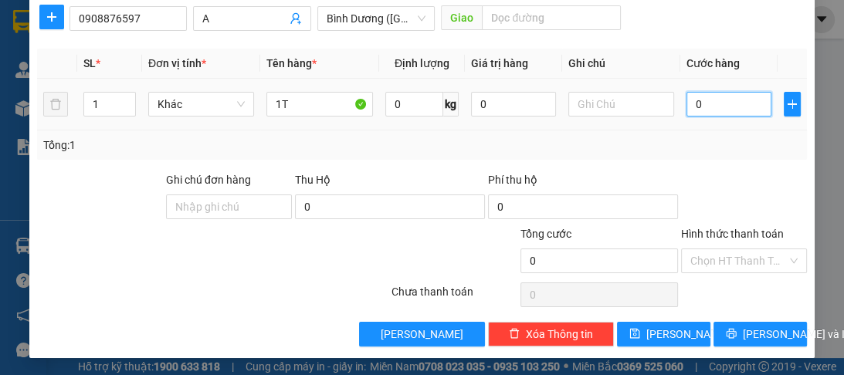
click at [717, 109] on input "0" at bounding box center [729, 104] width 85 height 25
type input "1"
type input "15"
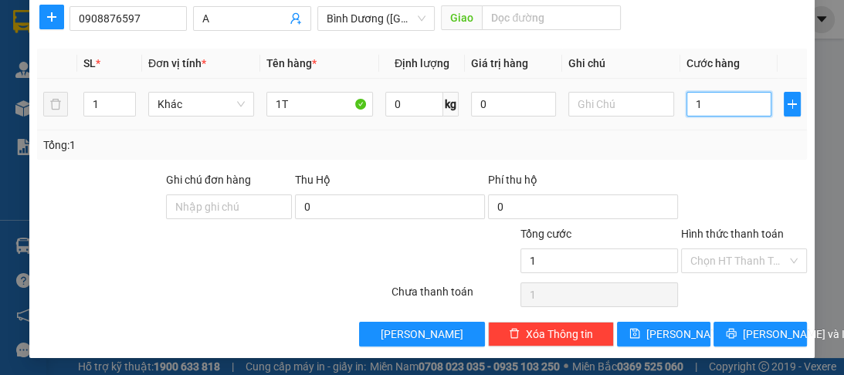
type input "15"
type input "150"
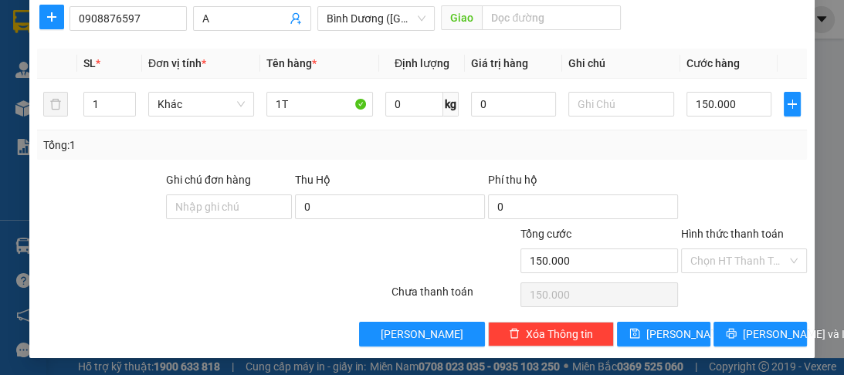
click at [738, 230] on label "Hình thức thanh toán" at bounding box center [732, 234] width 103 height 12
click at [738, 249] on input "Hình thức thanh toán" at bounding box center [738, 260] width 97 height 23
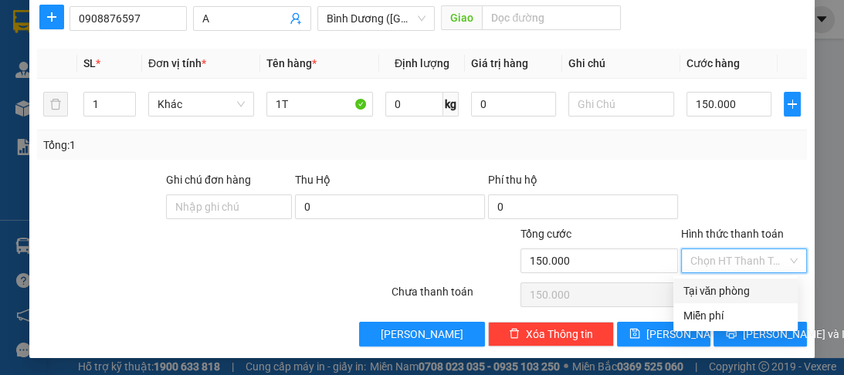
click at [704, 293] on div "Tại văn phòng" at bounding box center [736, 291] width 106 height 17
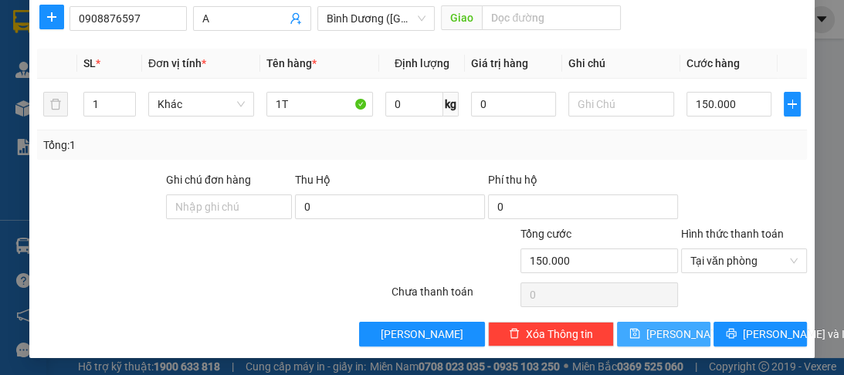
click at [657, 332] on span "[PERSON_NAME]" at bounding box center [687, 334] width 83 height 17
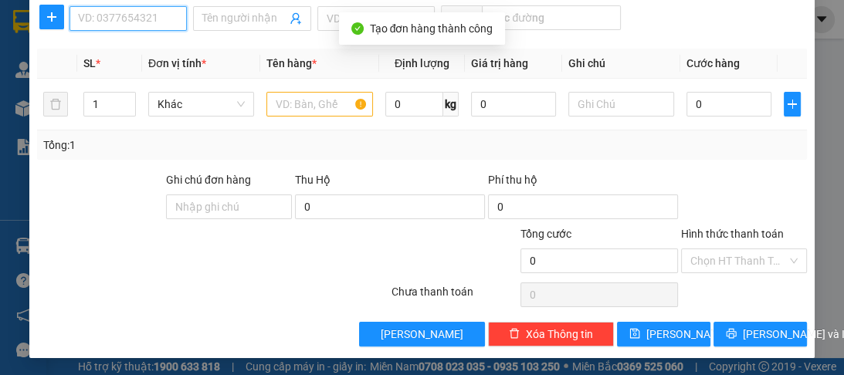
click at [85, 15] on input "SĐT Người Nhận *" at bounding box center [128, 18] width 117 height 25
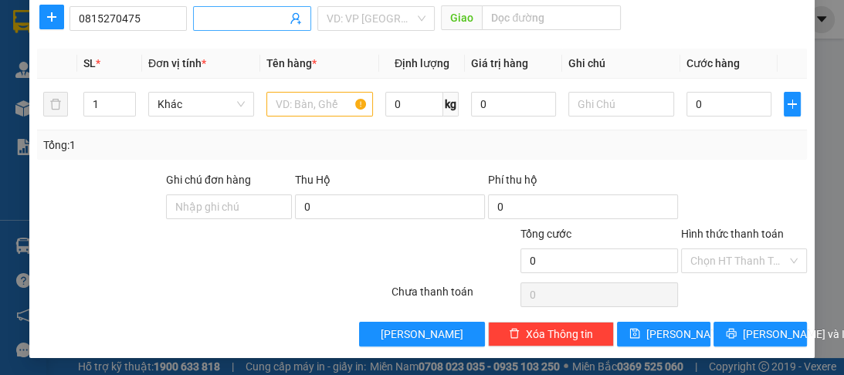
click at [230, 23] on input "Người nhận *" at bounding box center [243, 18] width 83 height 17
click at [343, 23] on input "search" at bounding box center [371, 18] width 88 height 23
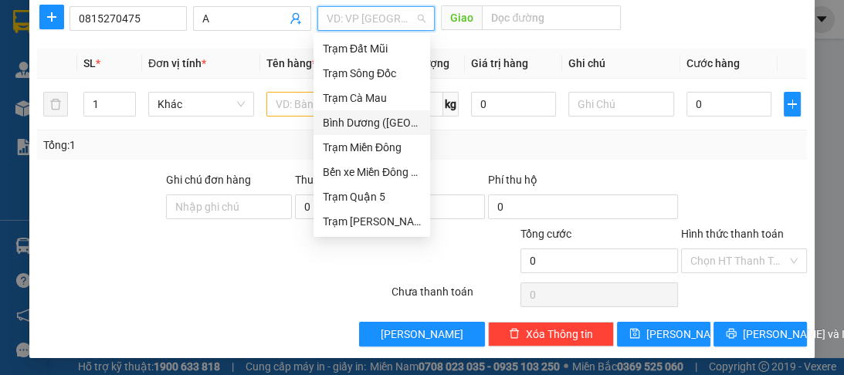
click at [347, 128] on div "Bình Dương ([GEOGRAPHIC_DATA])" at bounding box center [372, 122] width 98 height 17
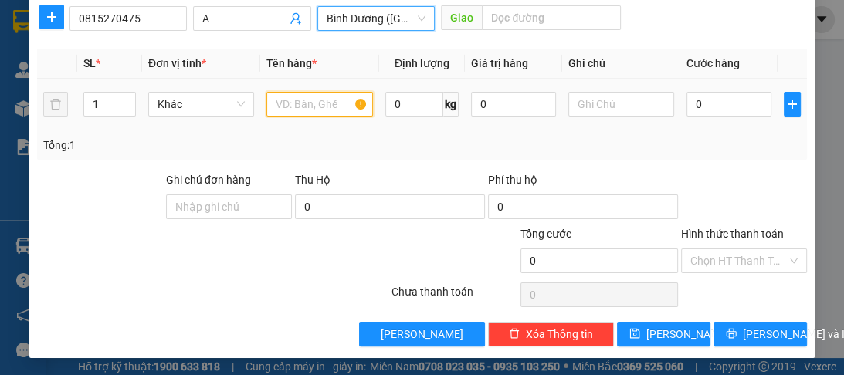
click at [324, 105] on input "text" at bounding box center [319, 104] width 106 height 25
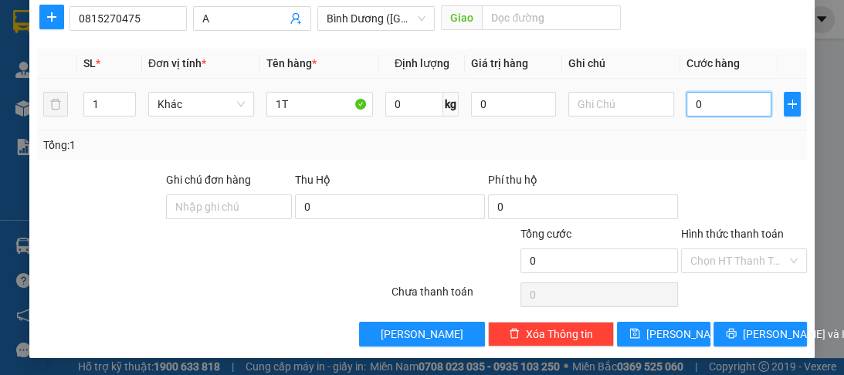
click at [704, 107] on input "0" at bounding box center [729, 104] width 85 height 25
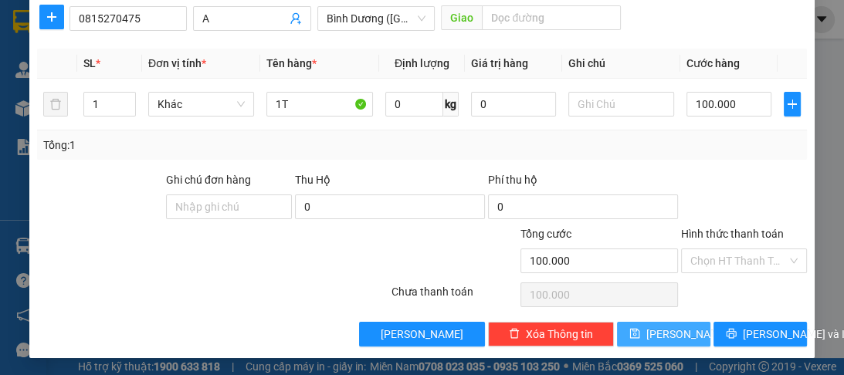
click at [665, 328] on span "[PERSON_NAME]" at bounding box center [687, 334] width 83 height 17
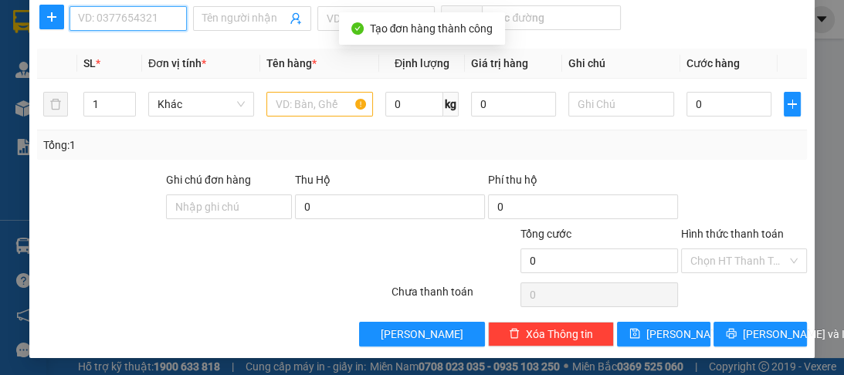
click at [151, 15] on input "SĐT Người Nhận *" at bounding box center [128, 18] width 117 height 25
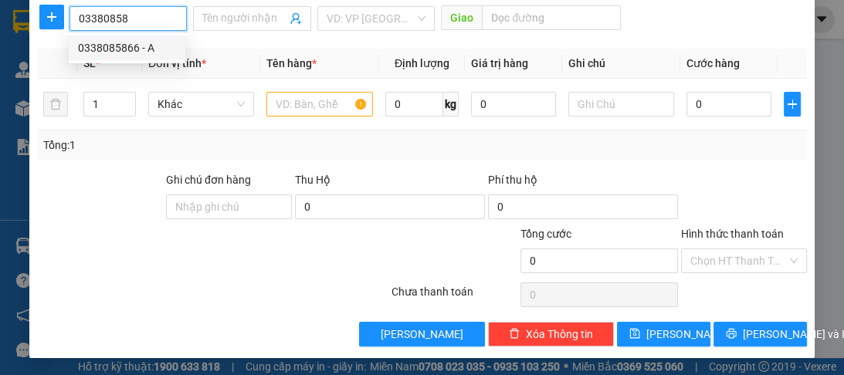
click at [144, 49] on div "0338085866 - A" at bounding box center [127, 47] width 98 height 17
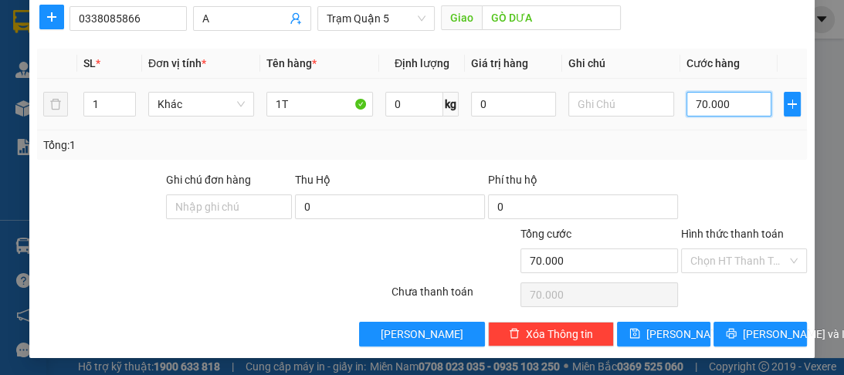
click at [724, 105] on input "70.000" at bounding box center [729, 104] width 85 height 25
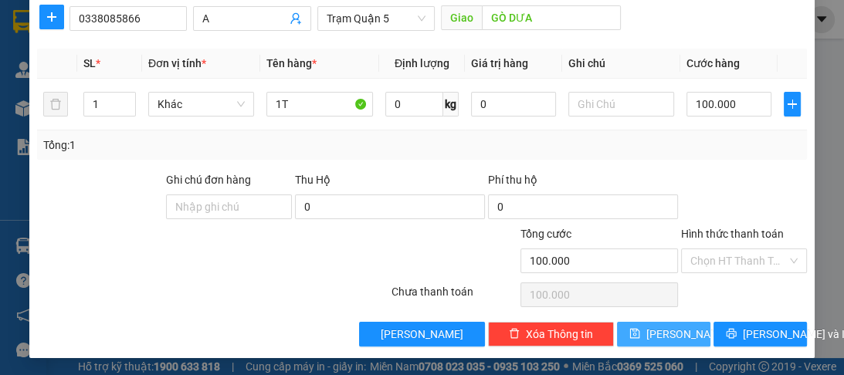
click at [673, 334] on button "[PERSON_NAME]" at bounding box center [663, 334] width 93 height 25
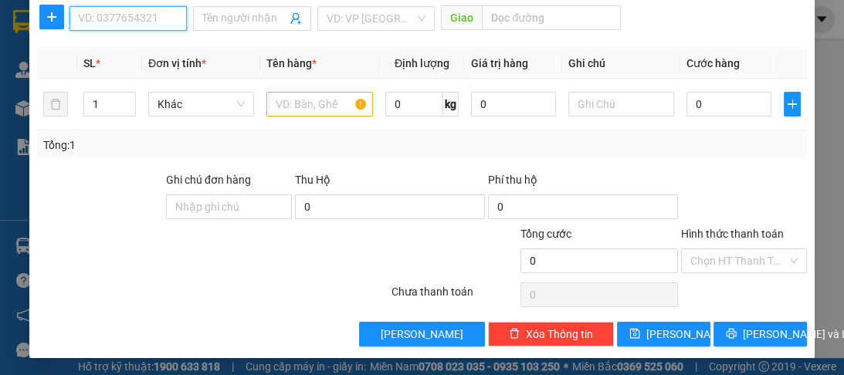
click at [127, 16] on input "SĐT Người Nhận *" at bounding box center [128, 18] width 117 height 25
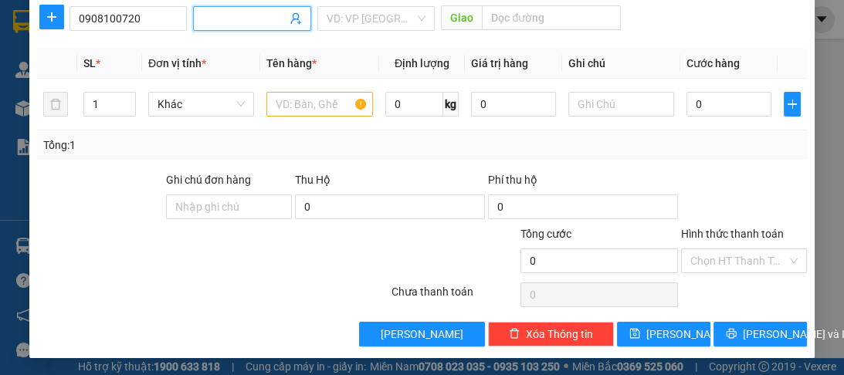
click at [212, 23] on input "Người nhận *" at bounding box center [243, 18] width 83 height 17
click at [365, 22] on input "search" at bounding box center [371, 18] width 88 height 23
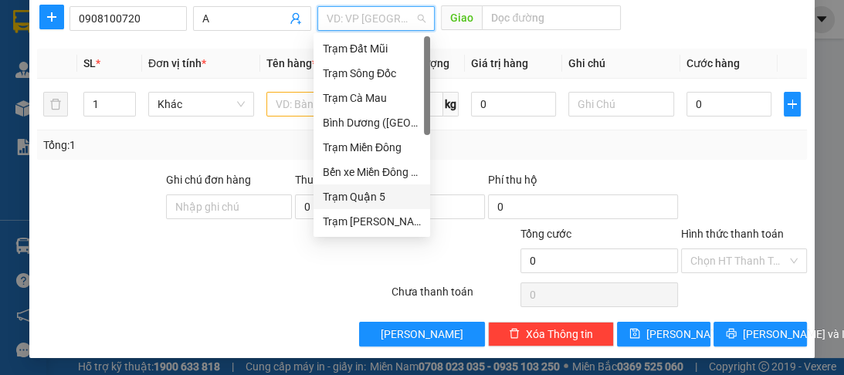
click at [362, 198] on div "Trạm Quận 5" at bounding box center [372, 196] width 98 height 17
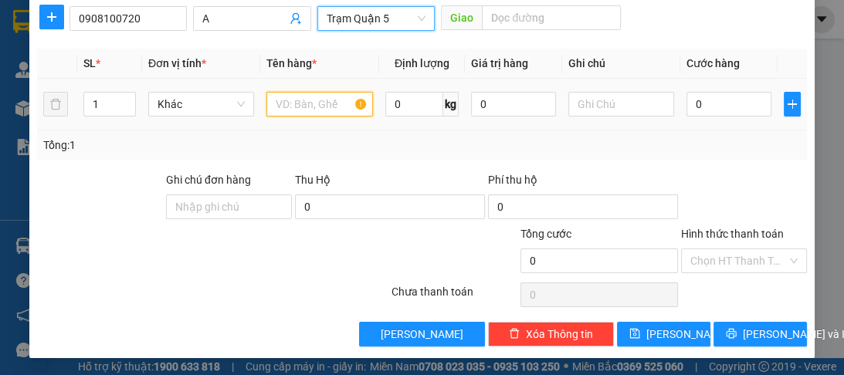
click at [295, 102] on input "text" at bounding box center [319, 104] width 106 height 25
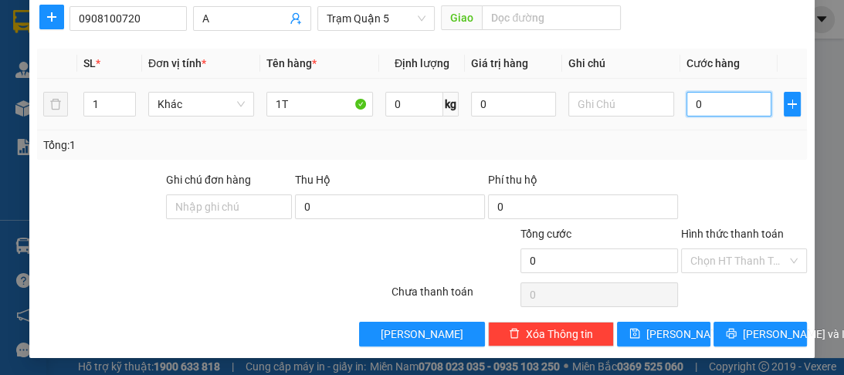
click at [698, 106] on input "0" at bounding box center [729, 104] width 85 height 25
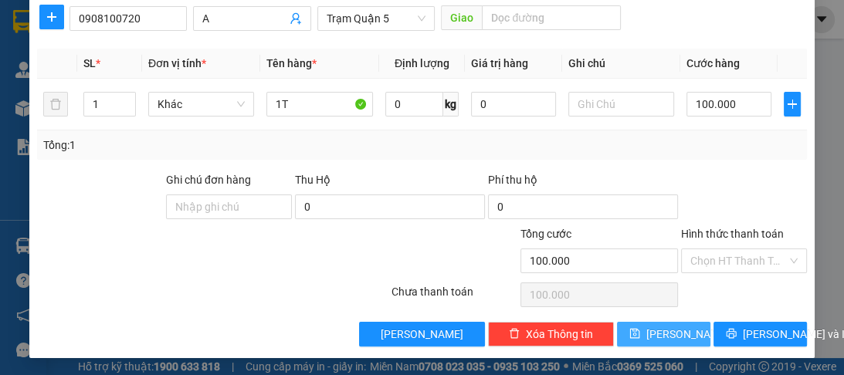
click at [658, 341] on button "[PERSON_NAME]" at bounding box center [663, 334] width 93 height 25
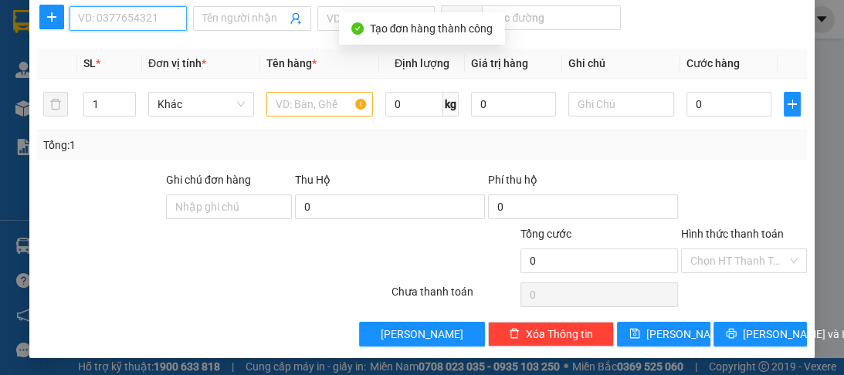
click at [158, 15] on input "SĐT Người Nhận *" at bounding box center [128, 18] width 117 height 25
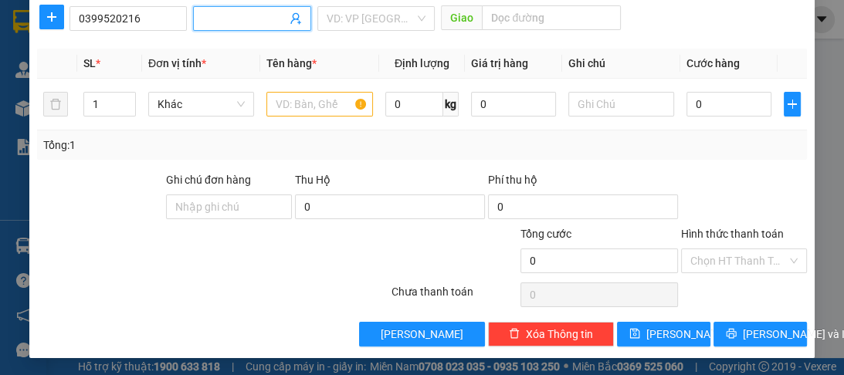
click at [202, 21] on input "Người nhận *" at bounding box center [243, 18] width 83 height 17
click at [327, 22] on input "search" at bounding box center [371, 18] width 88 height 23
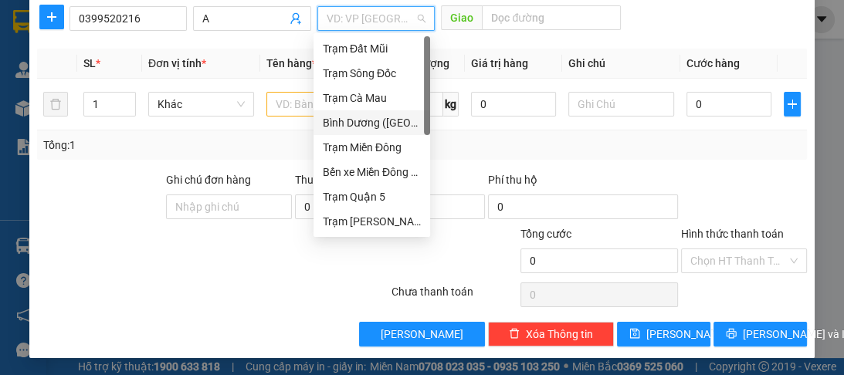
click at [377, 127] on div "Bình Dương ([GEOGRAPHIC_DATA])" at bounding box center [372, 122] width 98 height 17
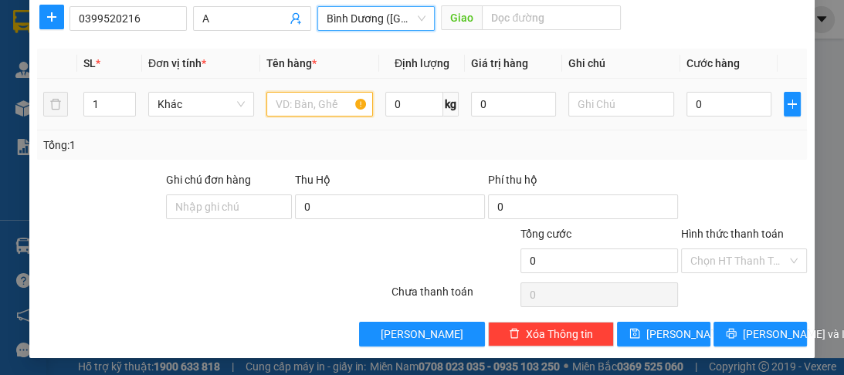
click at [314, 107] on input "text" at bounding box center [319, 104] width 106 height 25
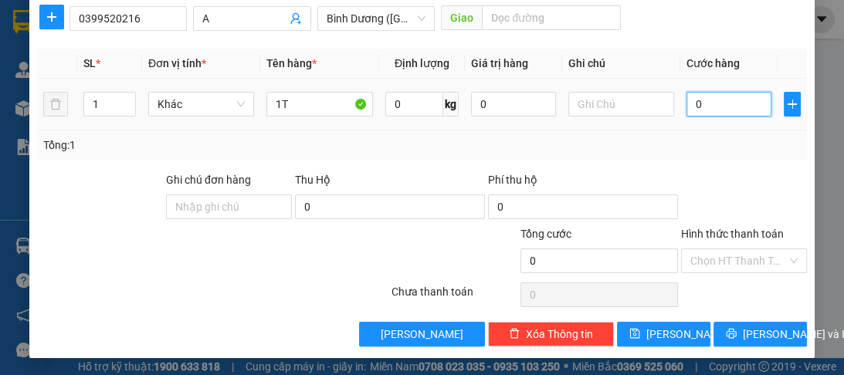
click at [721, 104] on input "0" at bounding box center [729, 104] width 85 height 25
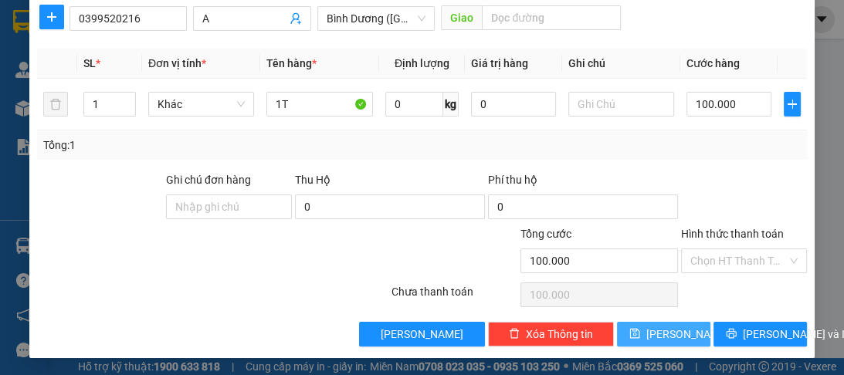
click at [653, 336] on button "[PERSON_NAME]" at bounding box center [663, 334] width 93 height 25
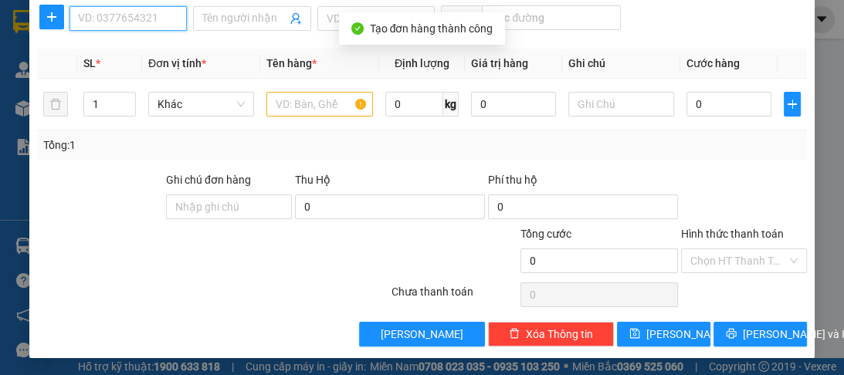
click at [115, 12] on input "SĐT Người Nhận *" at bounding box center [128, 18] width 117 height 25
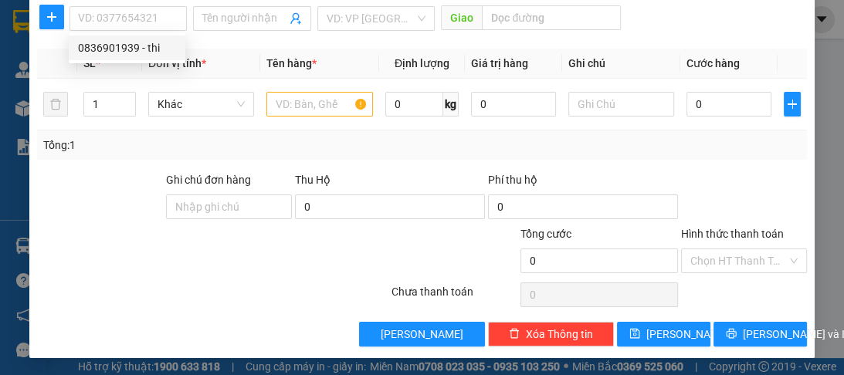
click at [129, 272] on div at bounding box center [149, 253] width 226 height 54
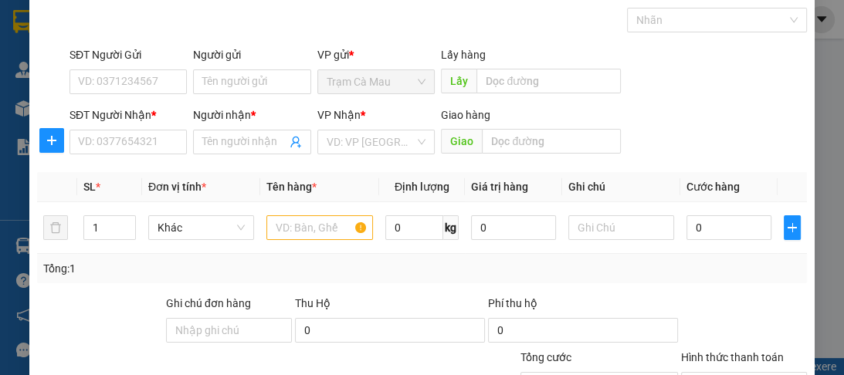
scroll to position [0, 0]
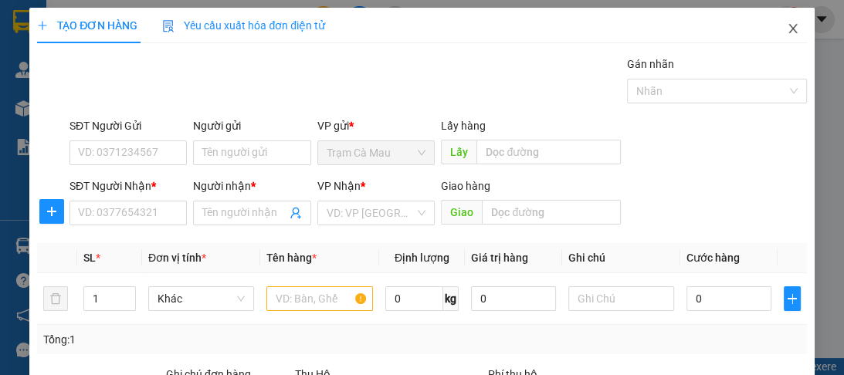
click at [787, 31] on icon "close" at bounding box center [793, 28] width 12 height 12
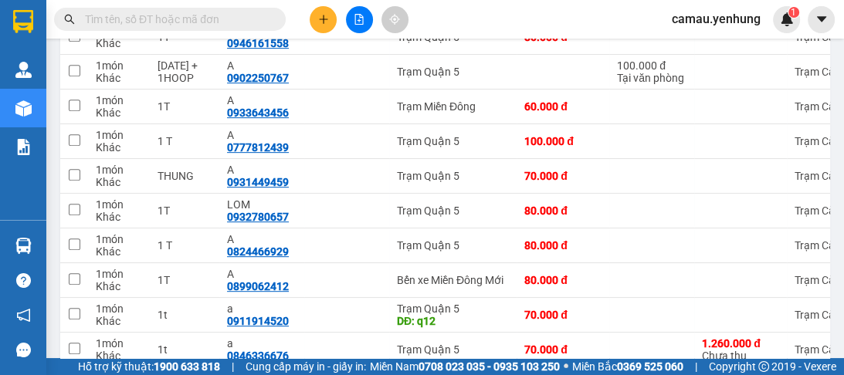
scroll to position [618, 0]
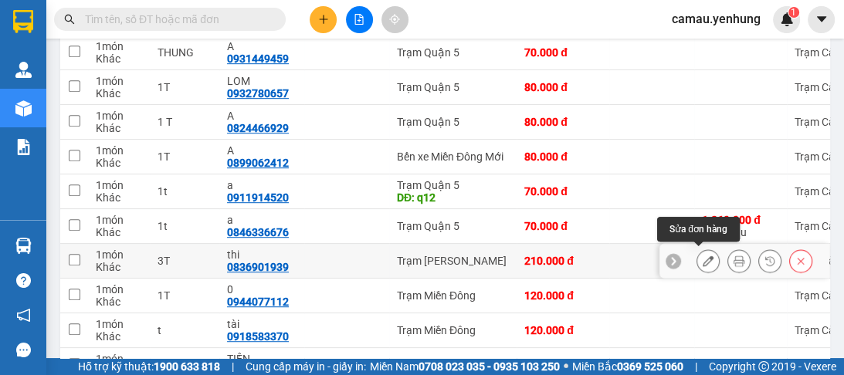
click at [703, 263] on icon at bounding box center [708, 261] width 11 height 11
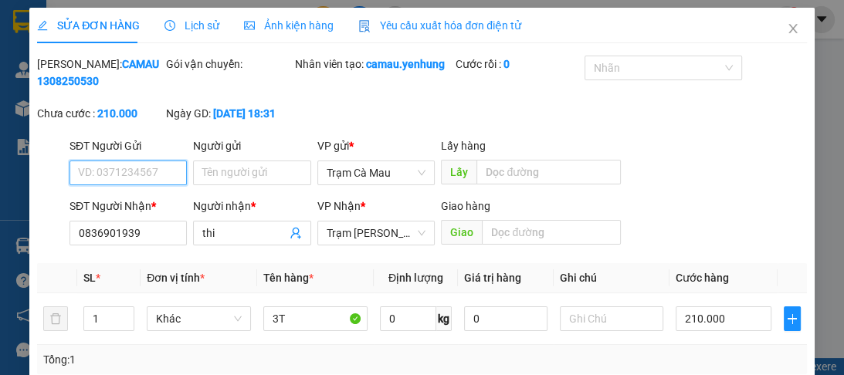
scroll to position [124, 0]
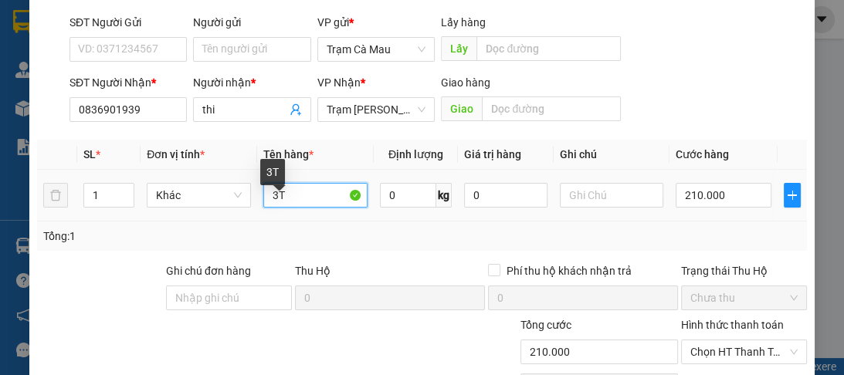
click at [273, 208] on input "3T" at bounding box center [315, 195] width 104 height 25
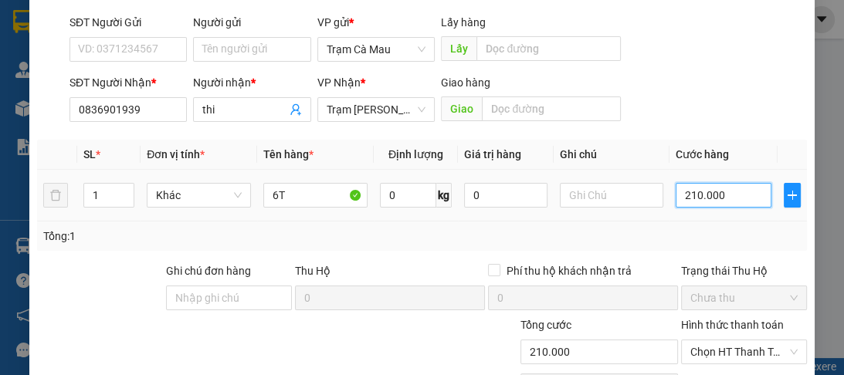
click at [684, 208] on input "210.000" at bounding box center [724, 195] width 96 height 25
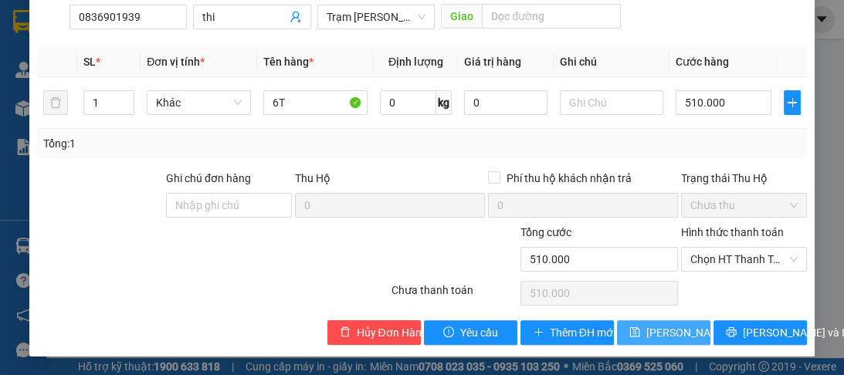
click at [647, 331] on span "[PERSON_NAME] thay đổi" at bounding box center [708, 332] width 124 height 17
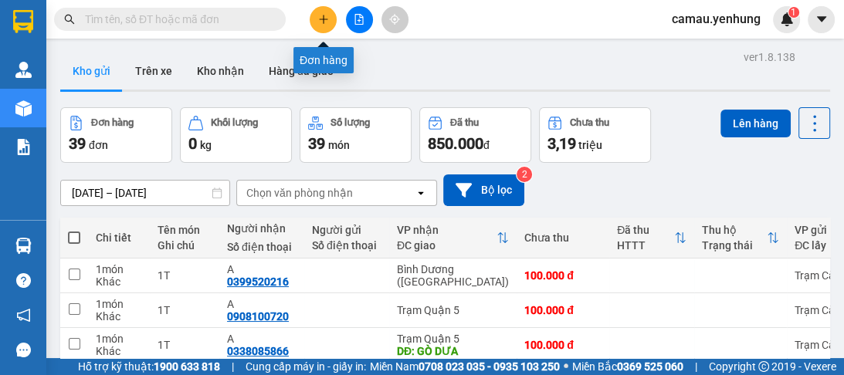
click at [325, 29] on button at bounding box center [323, 19] width 27 height 27
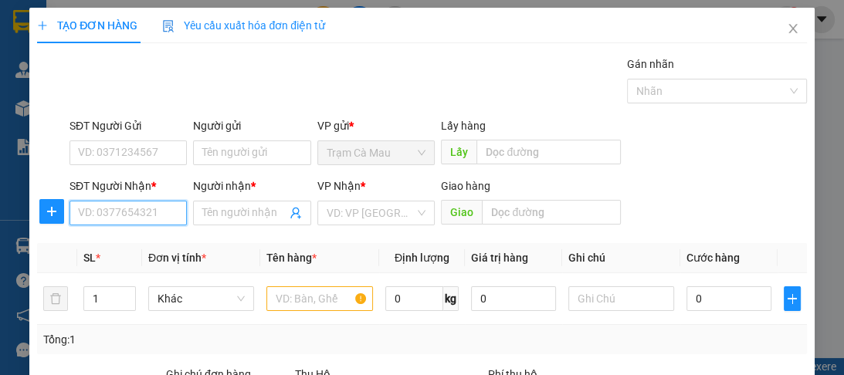
click at [159, 219] on input "SĐT Người Nhận *" at bounding box center [128, 213] width 117 height 25
click at [112, 251] on div "0766667867 - a" at bounding box center [127, 243] width 98 height 17
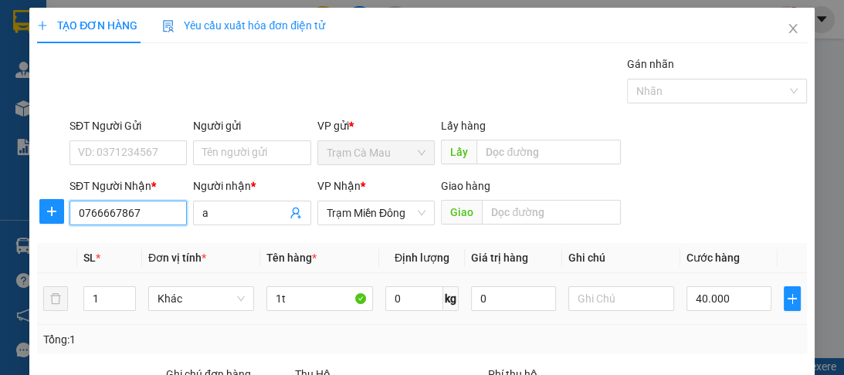
scroll to position [124, 0]
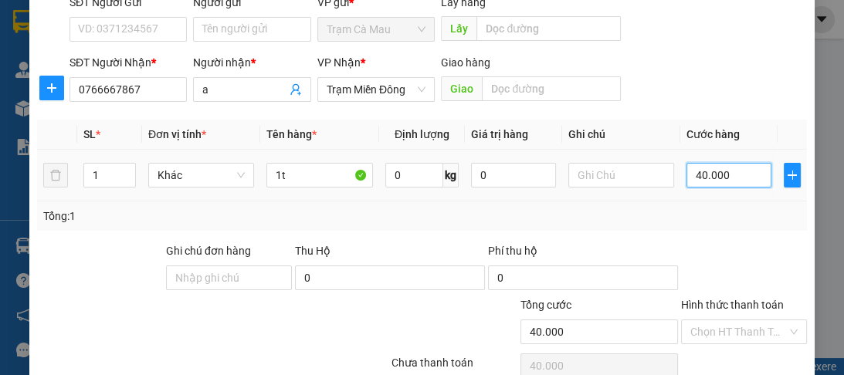
click at [735, 175] on input "40.000" at bounding box center [729, 175] width 85 height 25
click at [714, 300] on label "Hình thức thanh toán" at bounding box center [732, 305] width 103 height 12
click at [714, 321] on input "Hình thức thanh toán" at bounding box center [738, 332] width 97 height 23
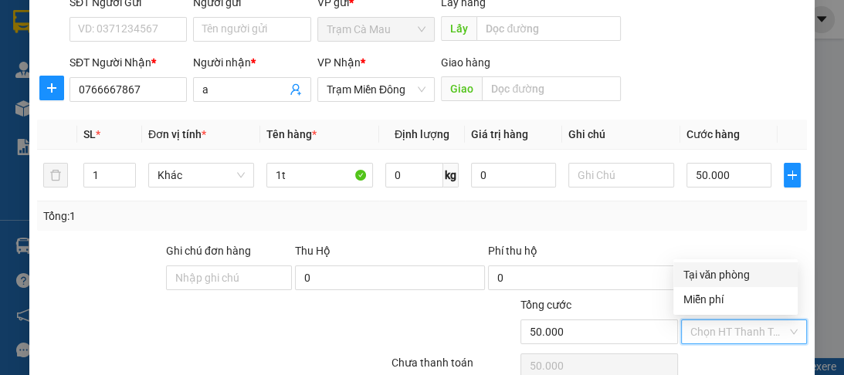
click at [707, 279] on div "Tại văn phòng" at bounding box center [736, 274] width 106 height 17
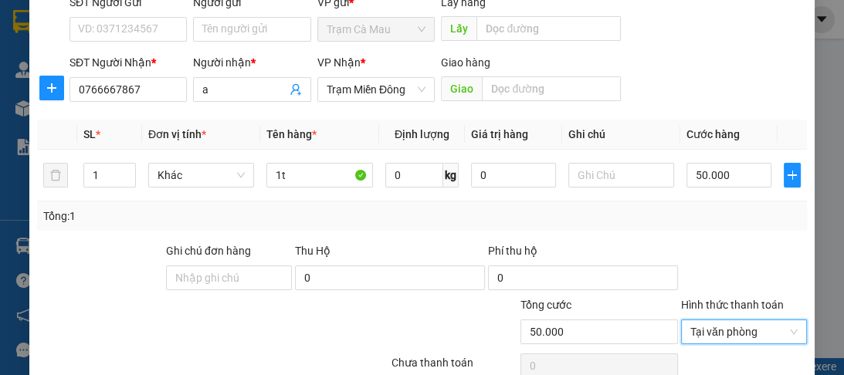
scroll to position [195, 0]
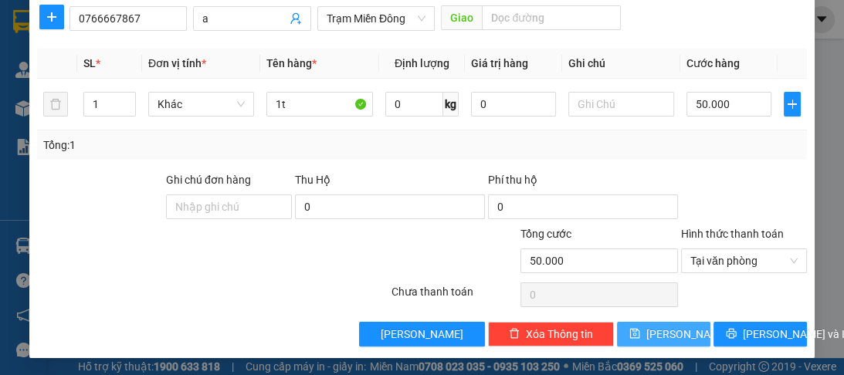
click at [674, 329] on button "[PERSON_NAME]" at bounding box center [663, 334] width 93 height 25
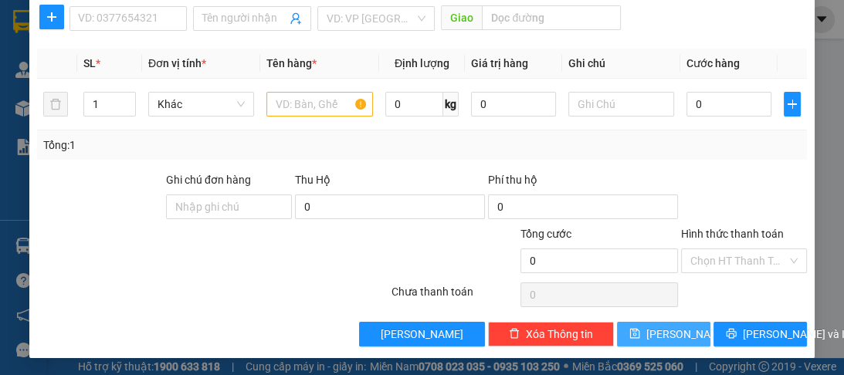
click at [617, 322] on button "[PERSON_NAME]" at bounding box center [663, 334] width 93 height 25
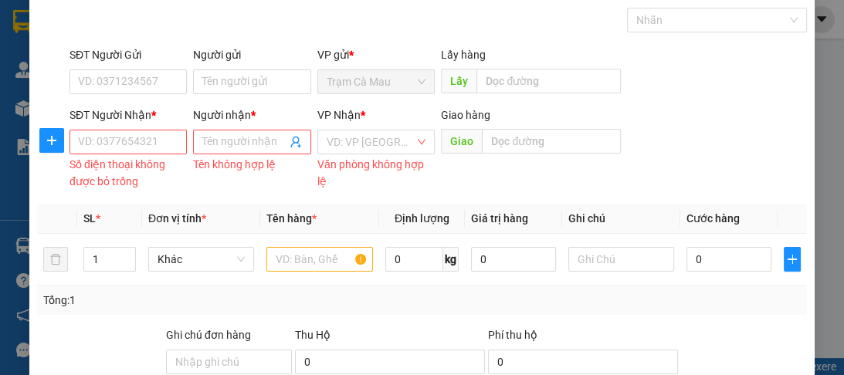
scroll to position [0, 0]
